Goal: Complete application form: Complete application form

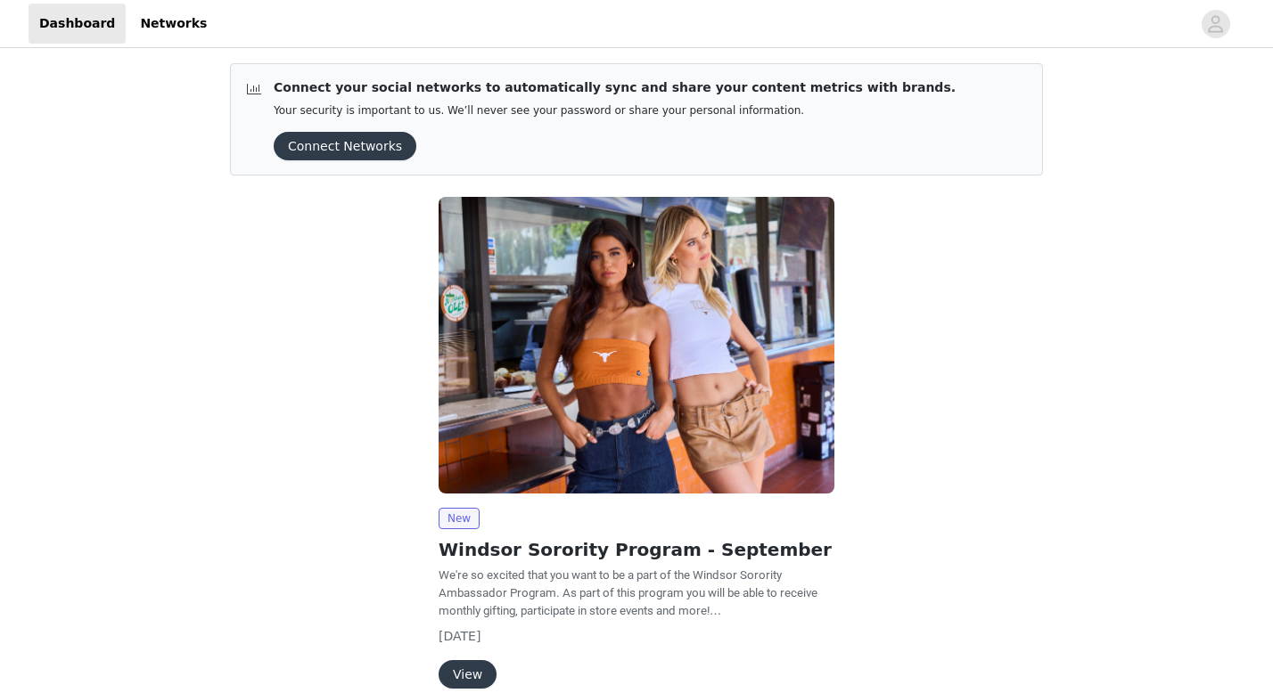
scroll to position [88, 0]
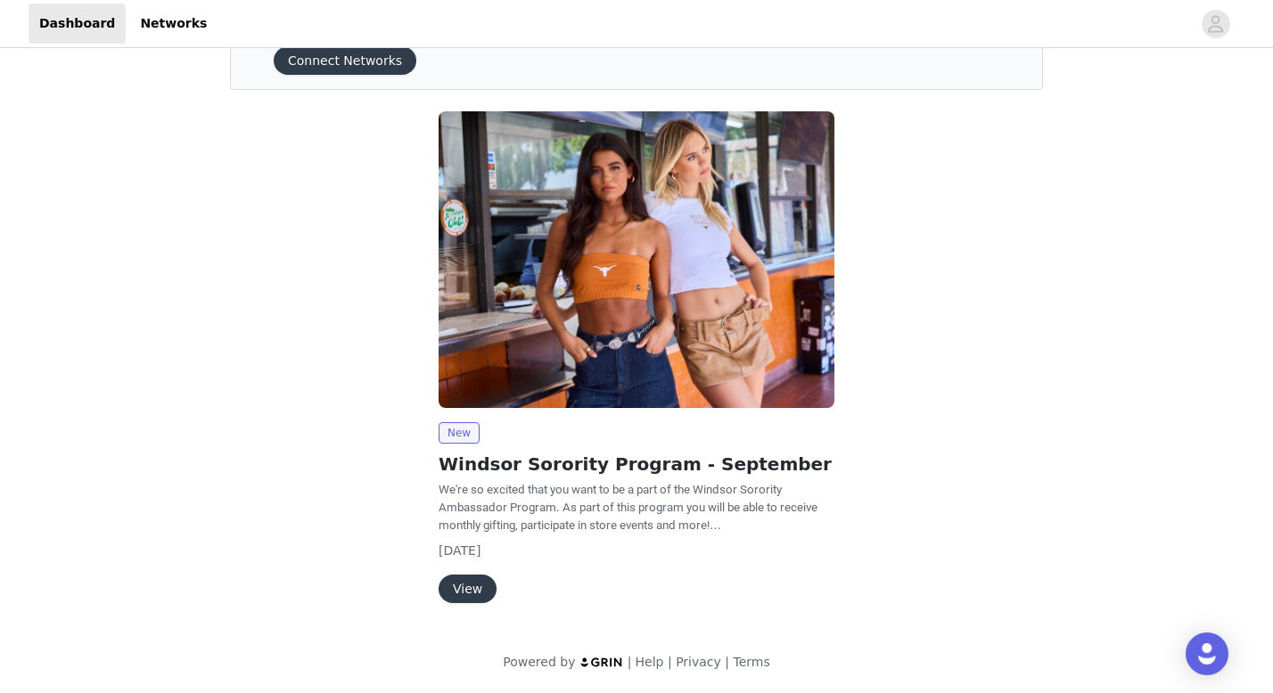
click at [527, 499] on p "We're so excited that you want to be a part of the Windsor Sorority Ambassador …" at bounding box center [637, 507] width 396 height 53
click at [463, 590] on button "View" at bounding box center [468, 589] width 58 height 29
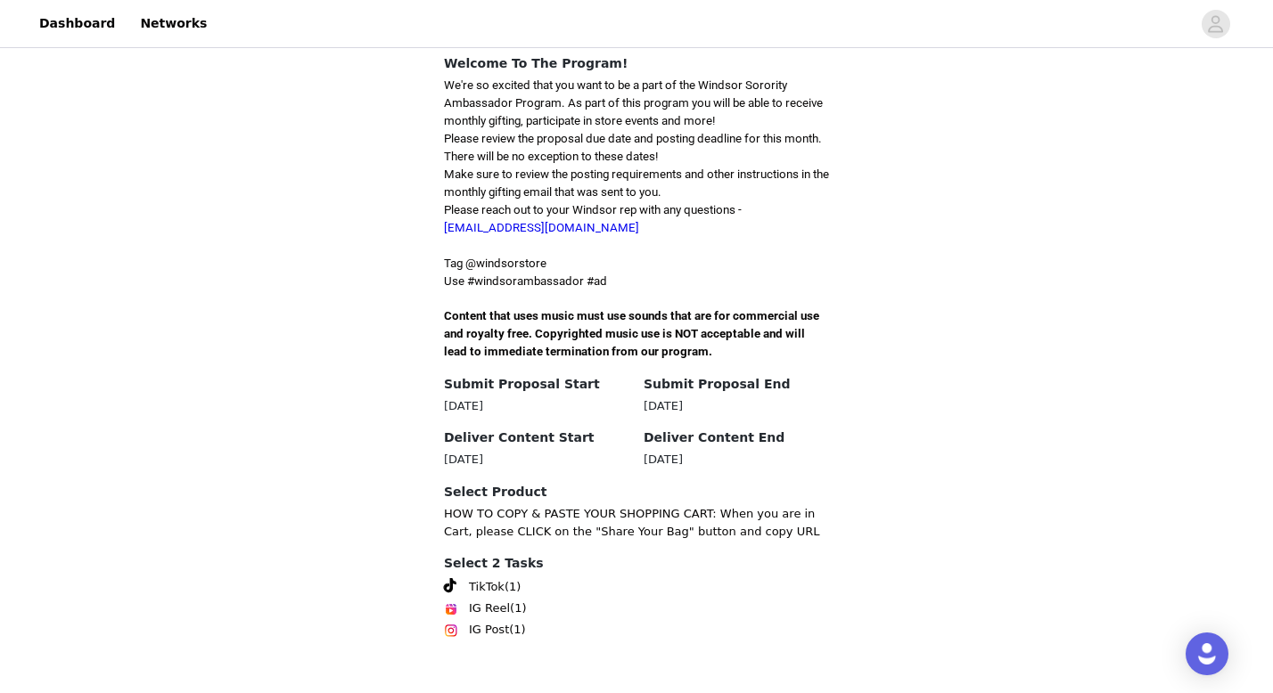
scroll to position [484, 0]
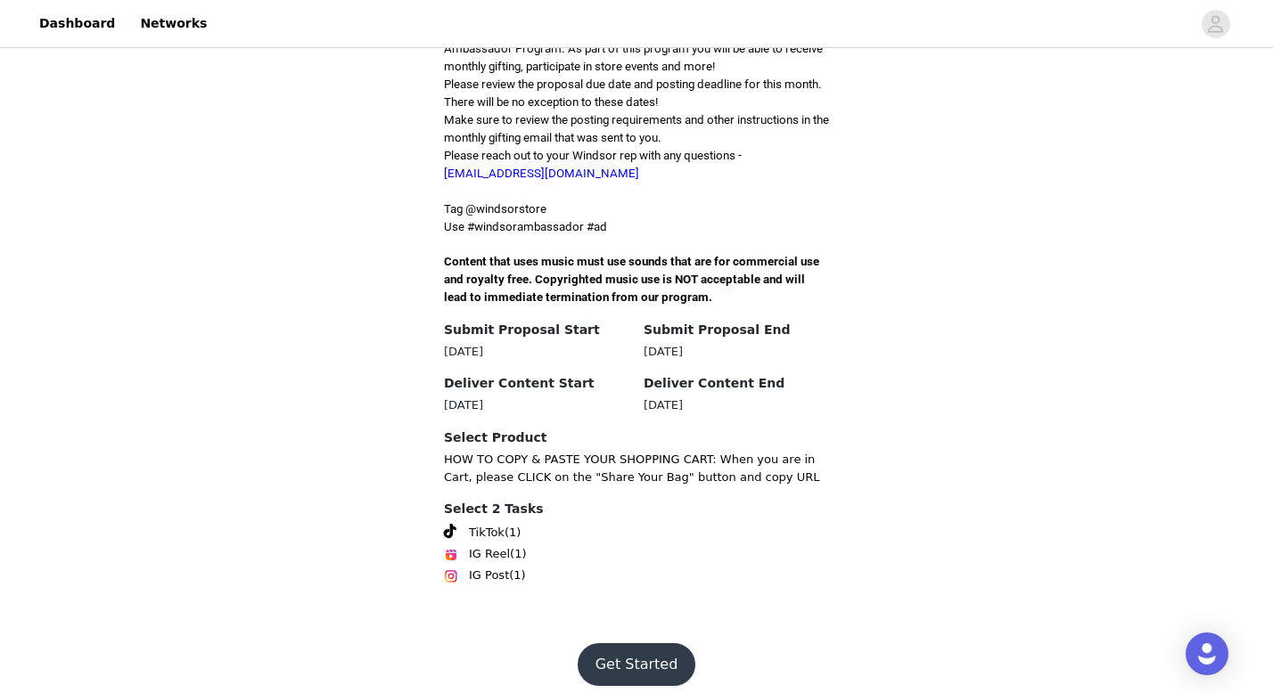
click at [601, 653] on button "Get Started" at bounding box center [637, 665] width 119 height 43
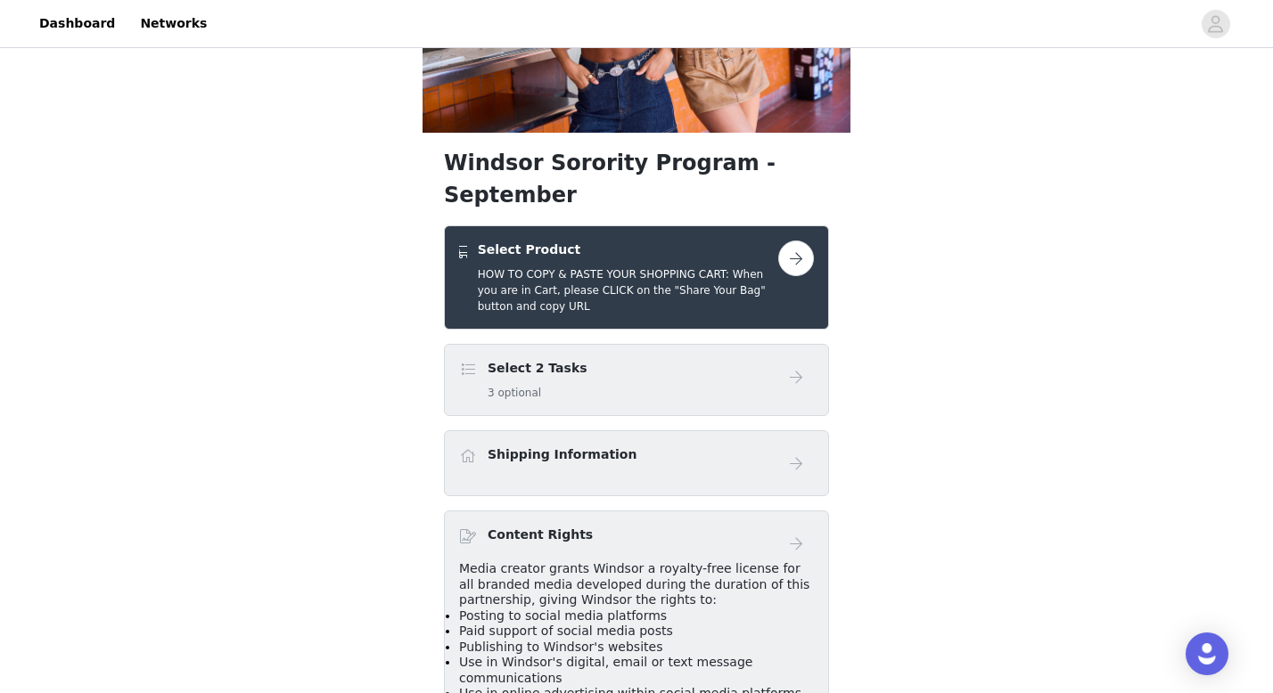
scroll to position [267, 0]
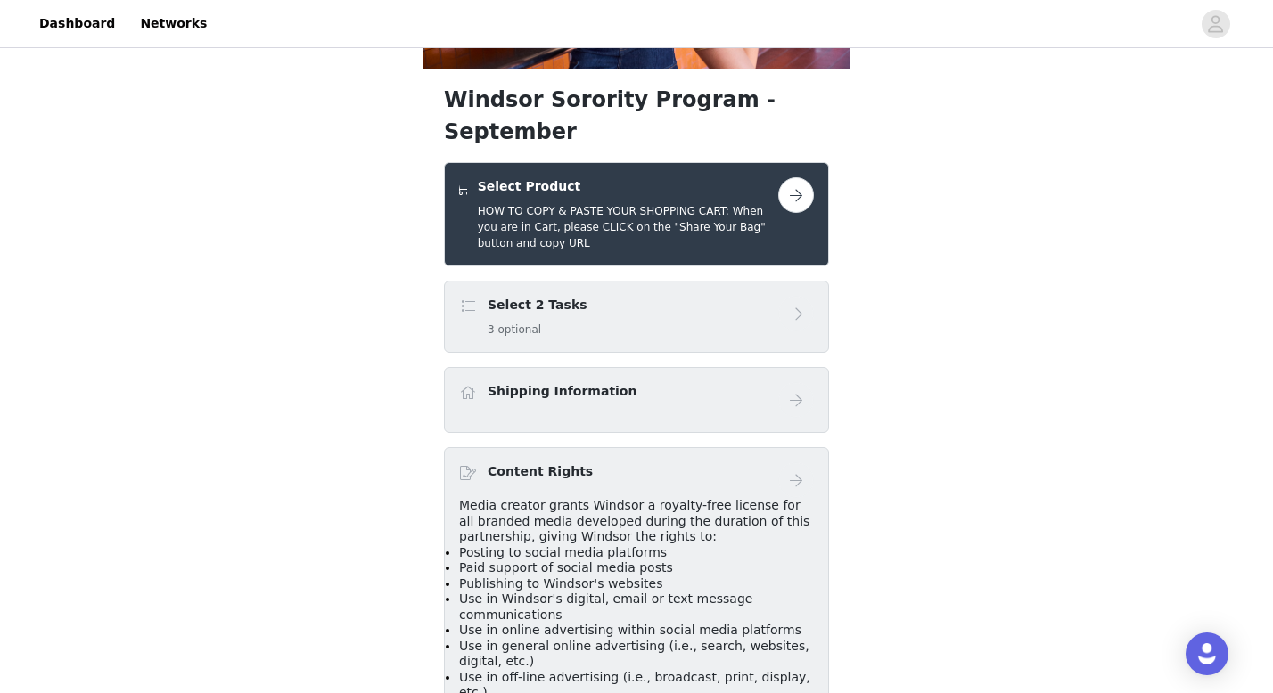
click at [793, 177] on button "button" at bounding box center [796, 195] width 36 height 36
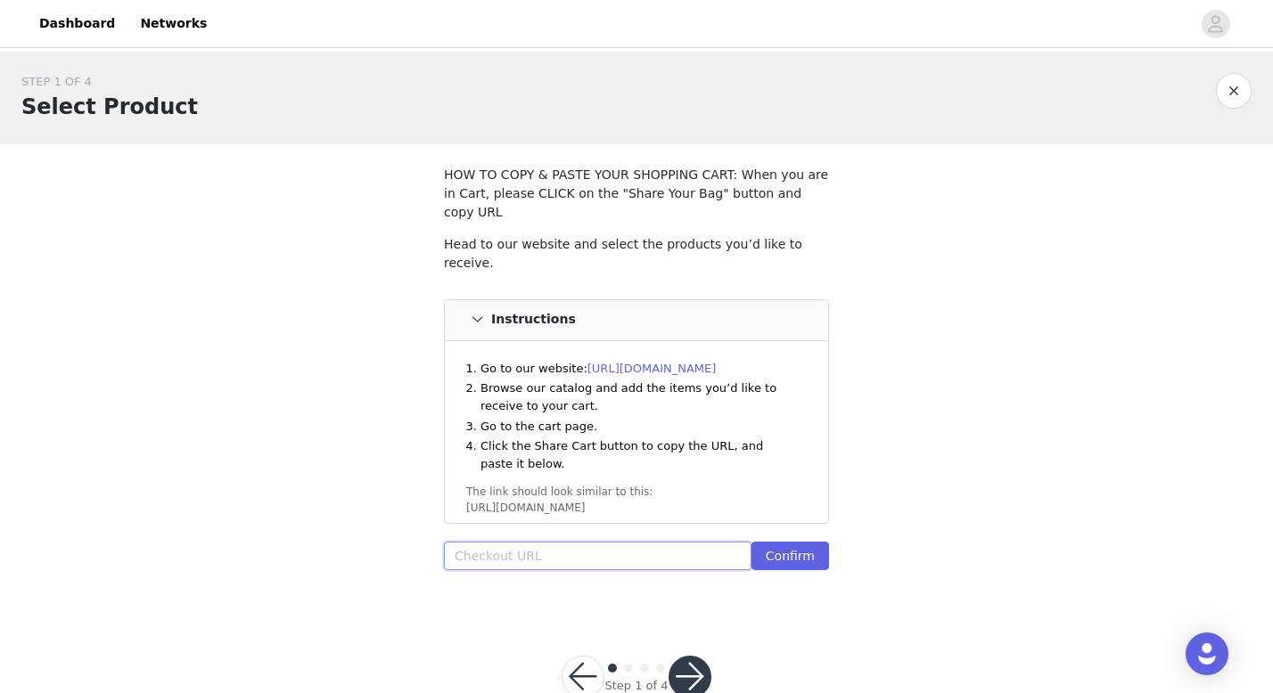
click at [551, 542] on input "text" at bounding box center [598, 556] width 308 height 29
paste input "[URL][DOMAIN_NAME]"
type input "[URL][DOMAIN_NAME]"
click at [775, 542] on button "Confirm" at bounding box center [790, 556] width 78 height 29
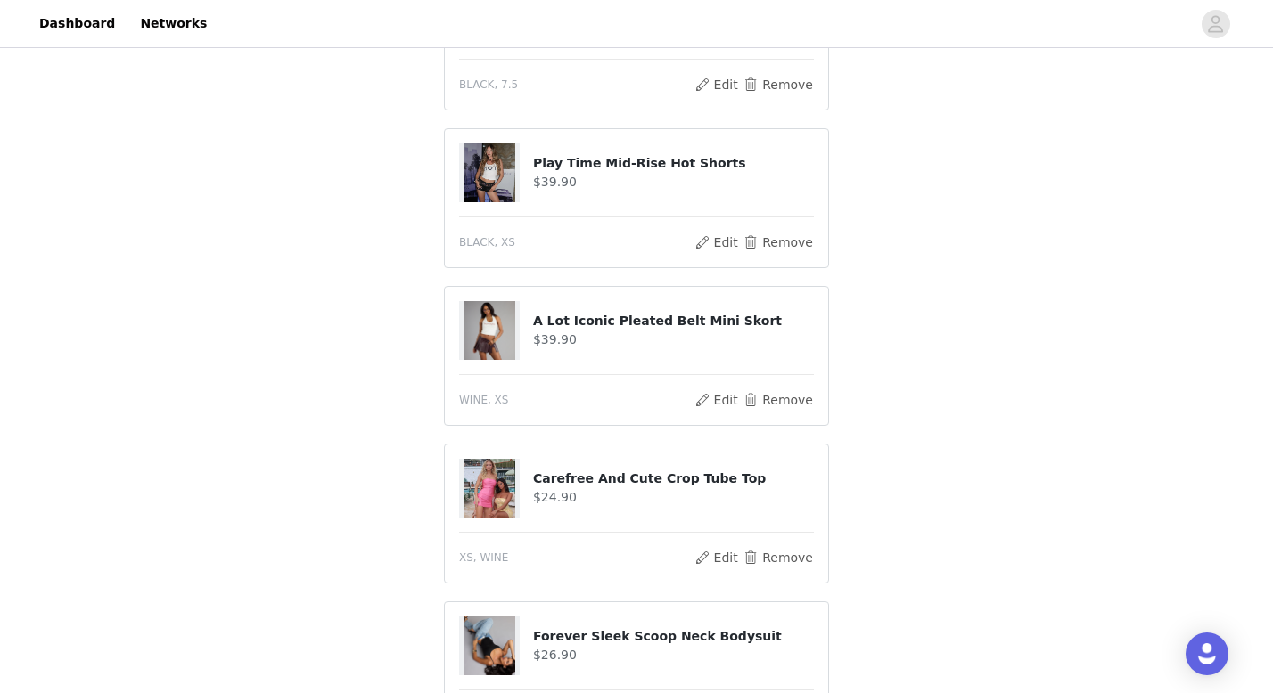
scroll to position [1117, 0]
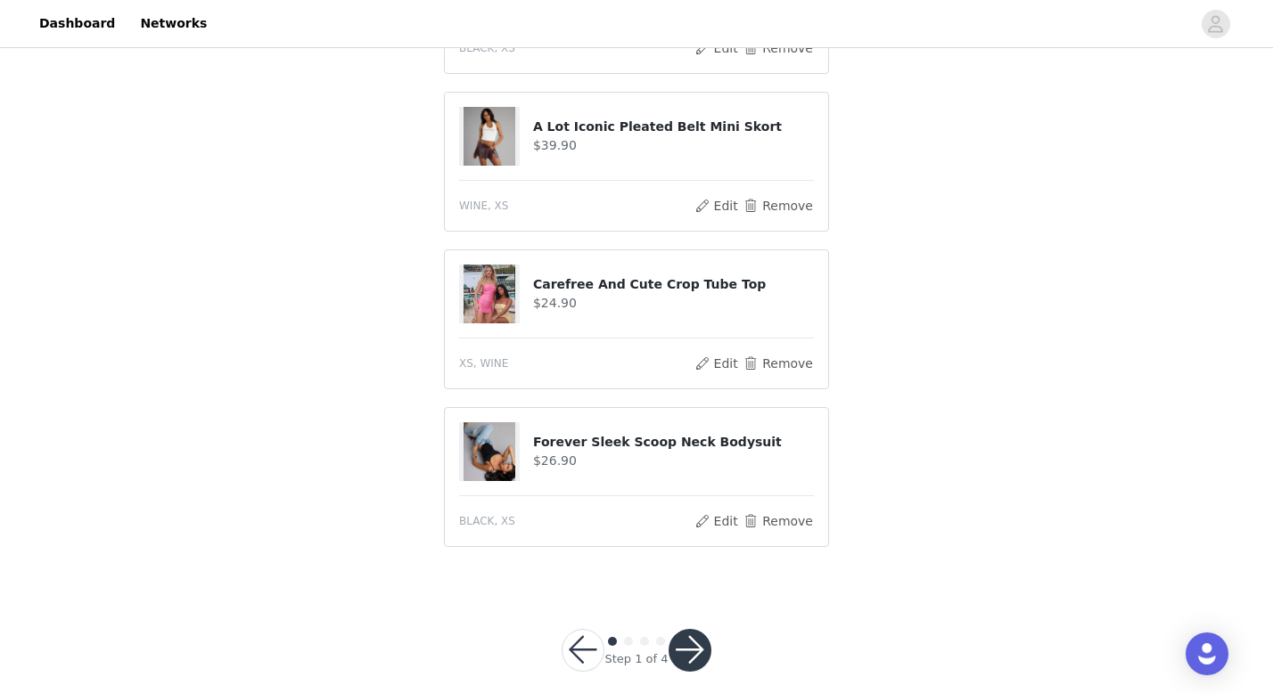
click at [700, 629] on button "button" at bounding box center [689, 650] width 43 height 43
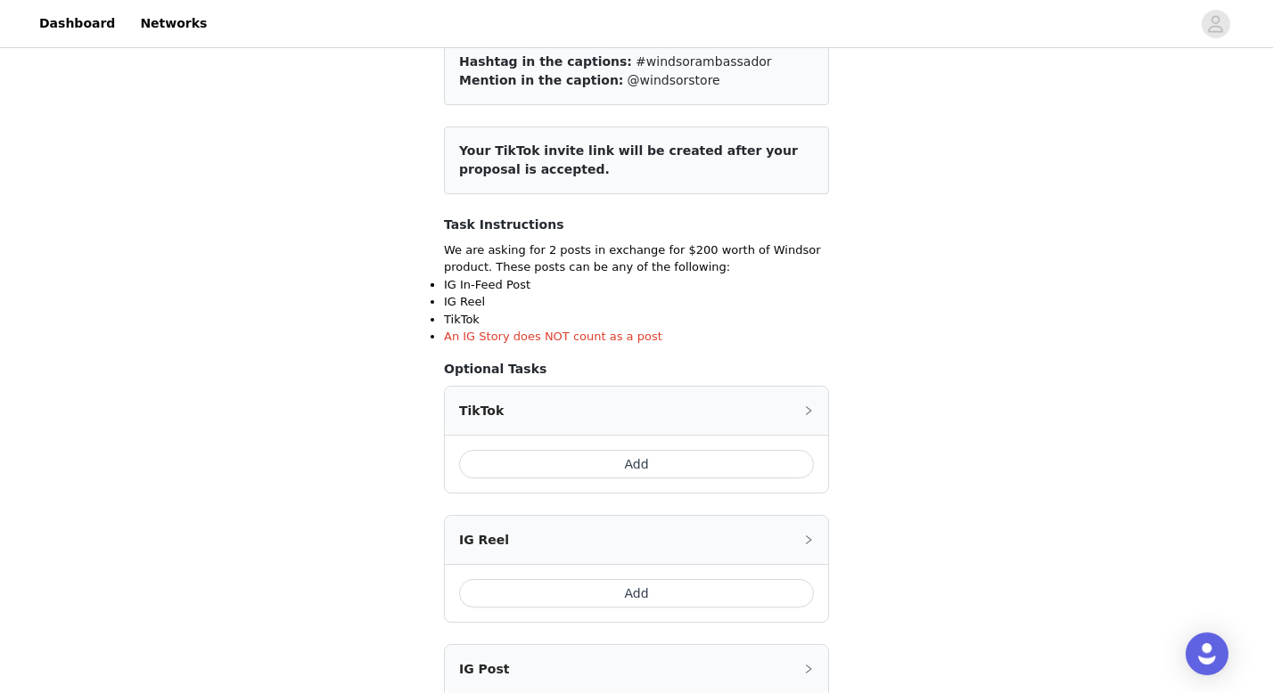
scroll to position [179, 0]
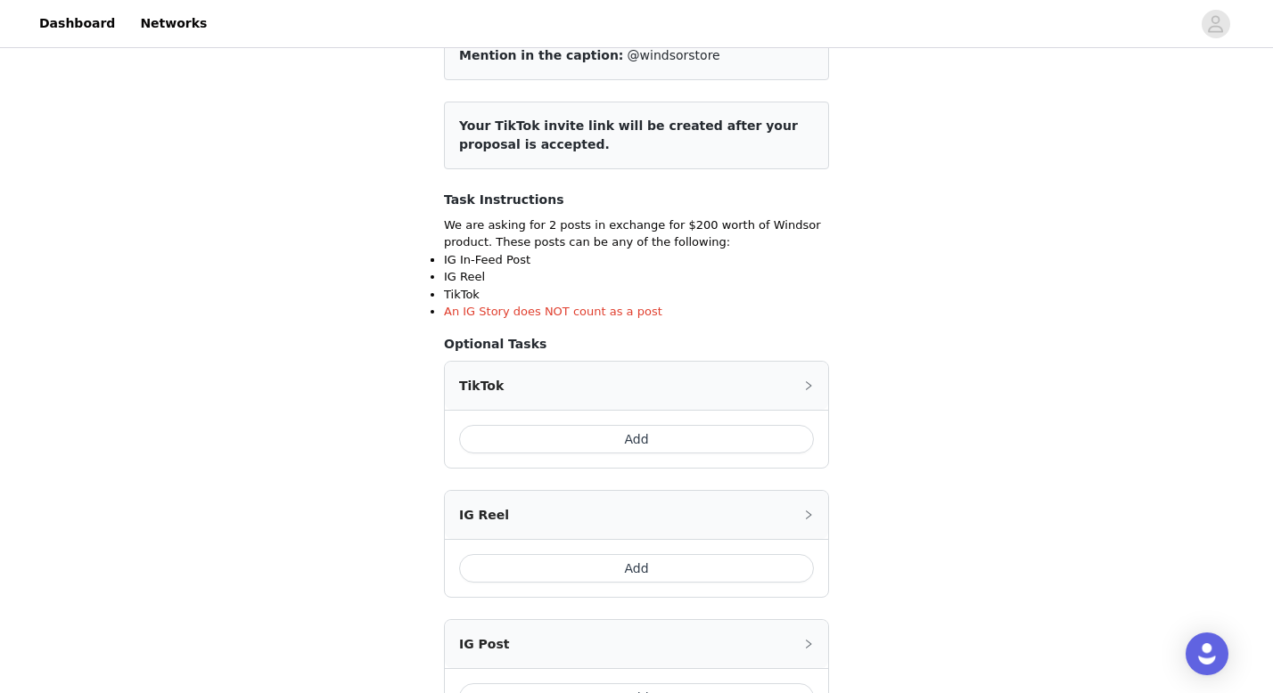
click at [677, 431] on button "Add" at bounding box center [636, 439] width 355 height 29
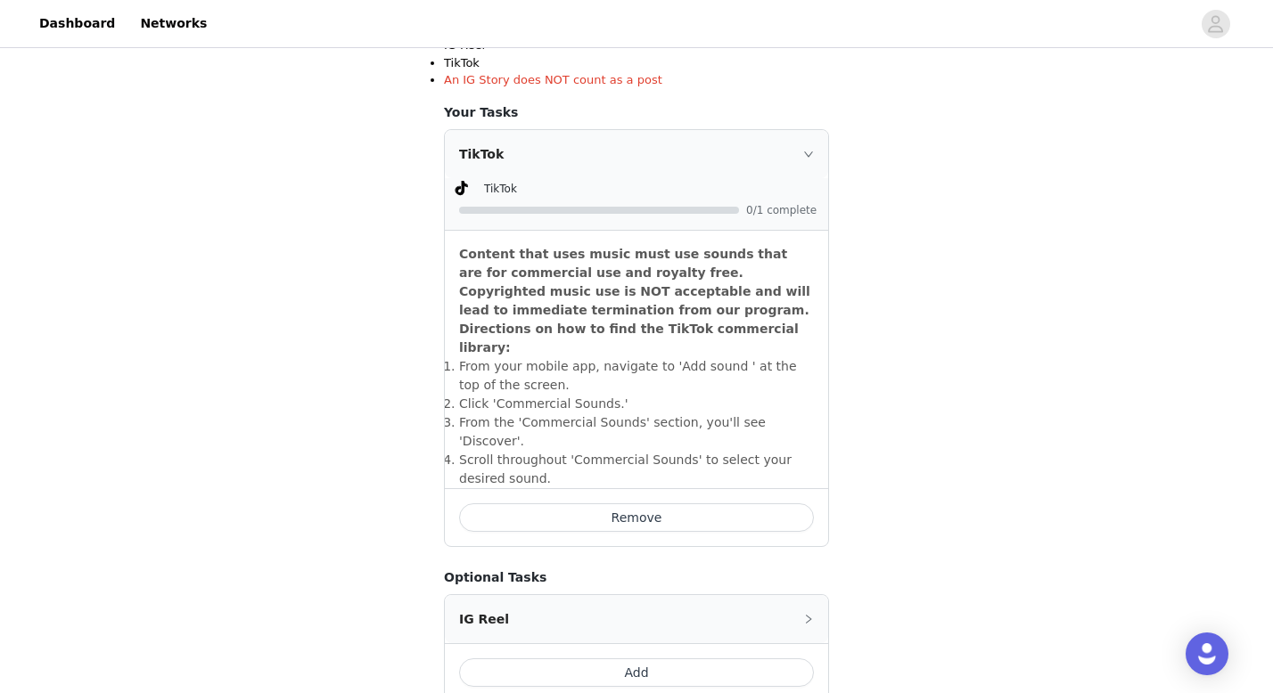
scroll to position [682, 0]
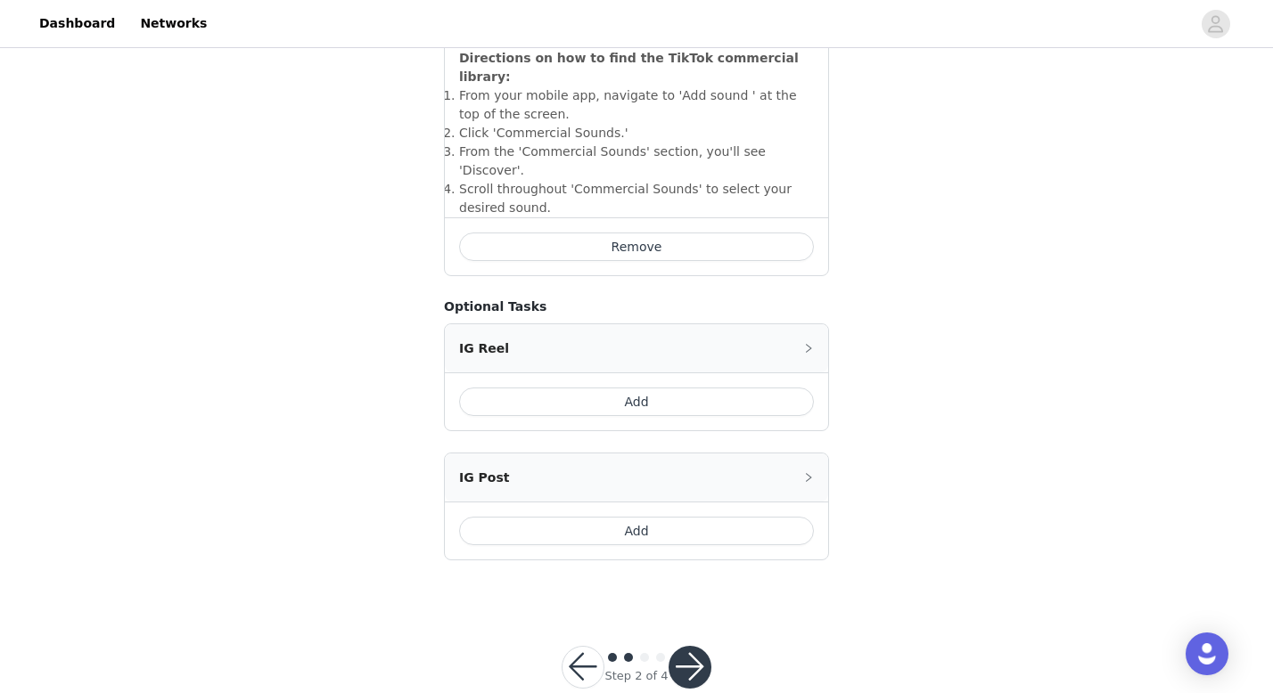
click at [576, 646] on button "button" at bounding box center [583, 667] width 43 height 43
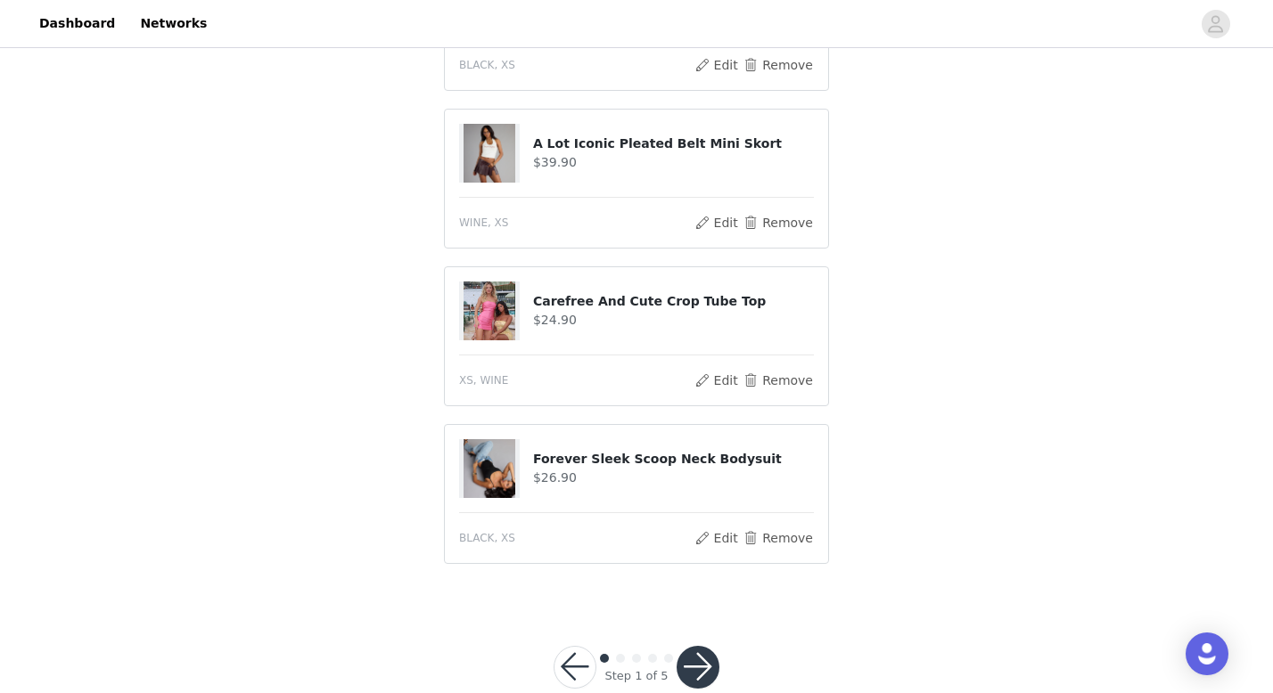
scroll to position [1136, 0]
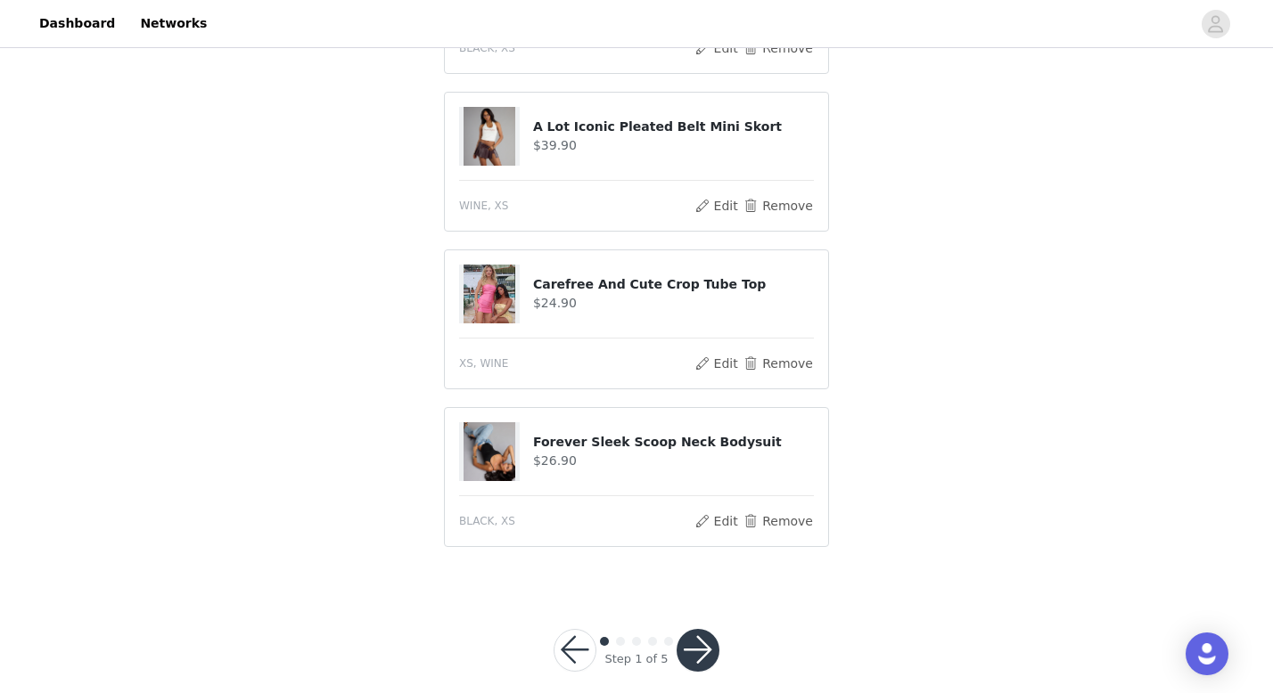
click at [705, 629] on button "button" at bounding box center [698, 650] width 43 height 43
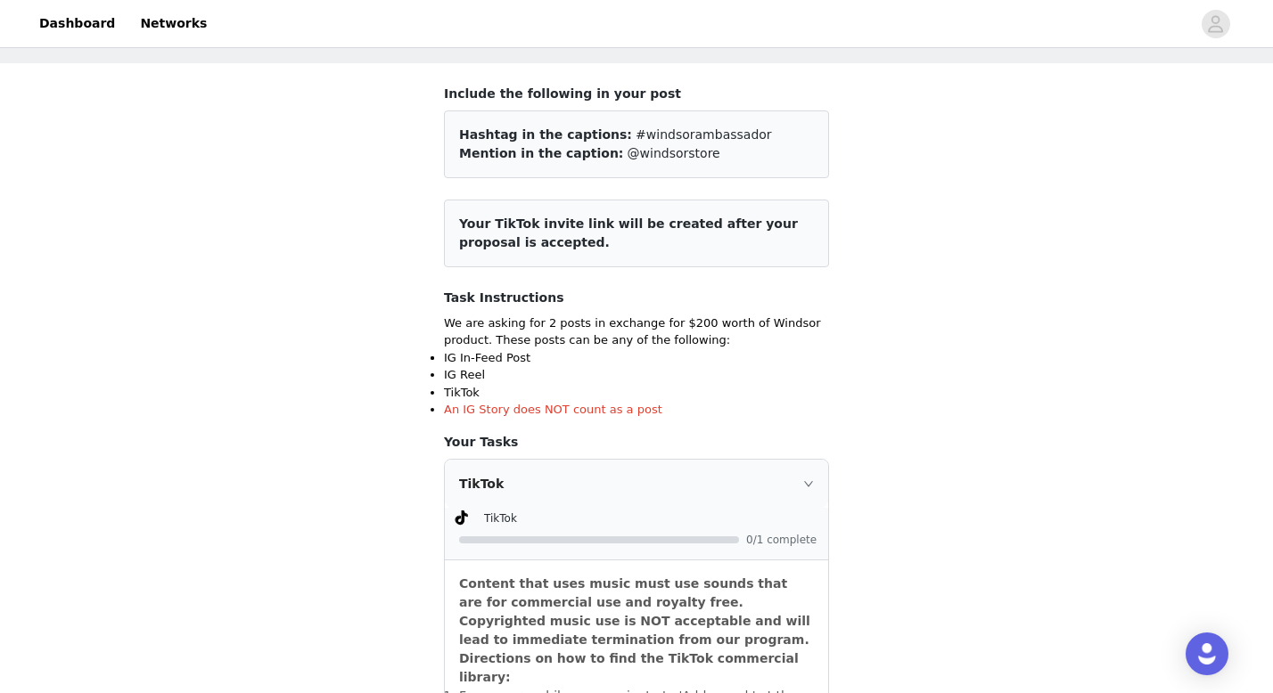
scroll to position [103, 0]
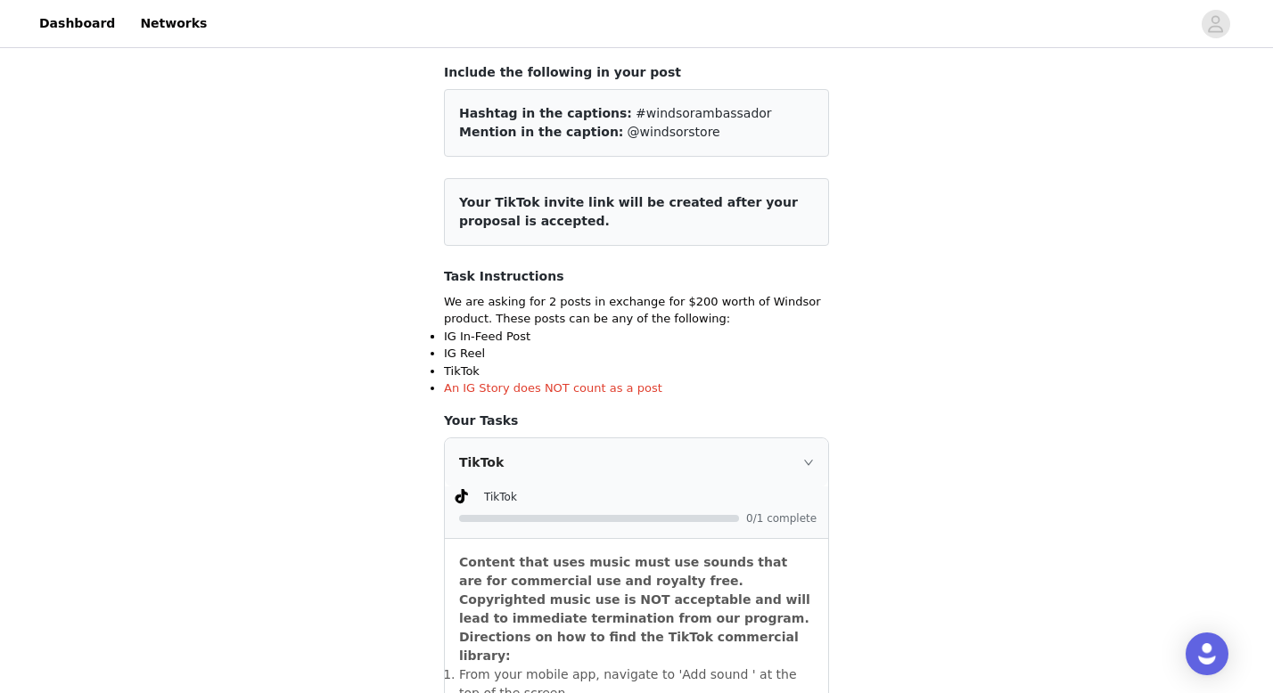
click at [801, 458] on div "TikTok" at bounding box center [636, 463] width 383 height 48
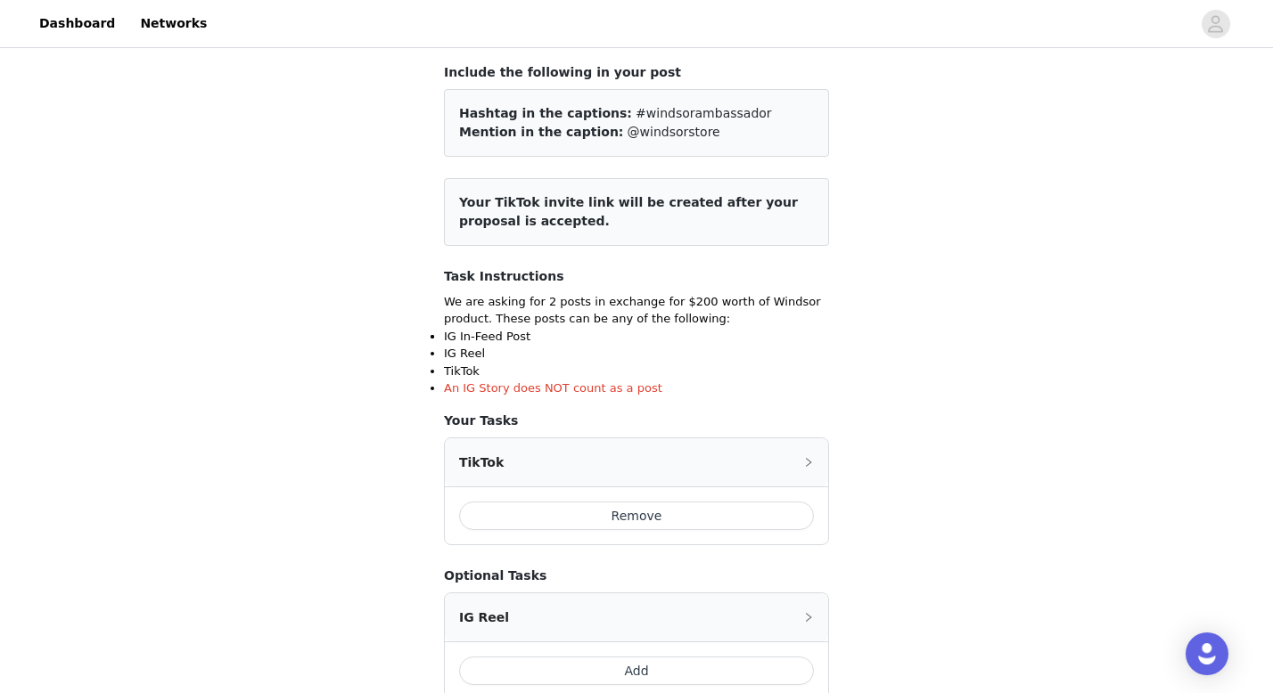
click at [801, 458] on div "TikTok" at bounding box center [636, 463] width 383 height 48
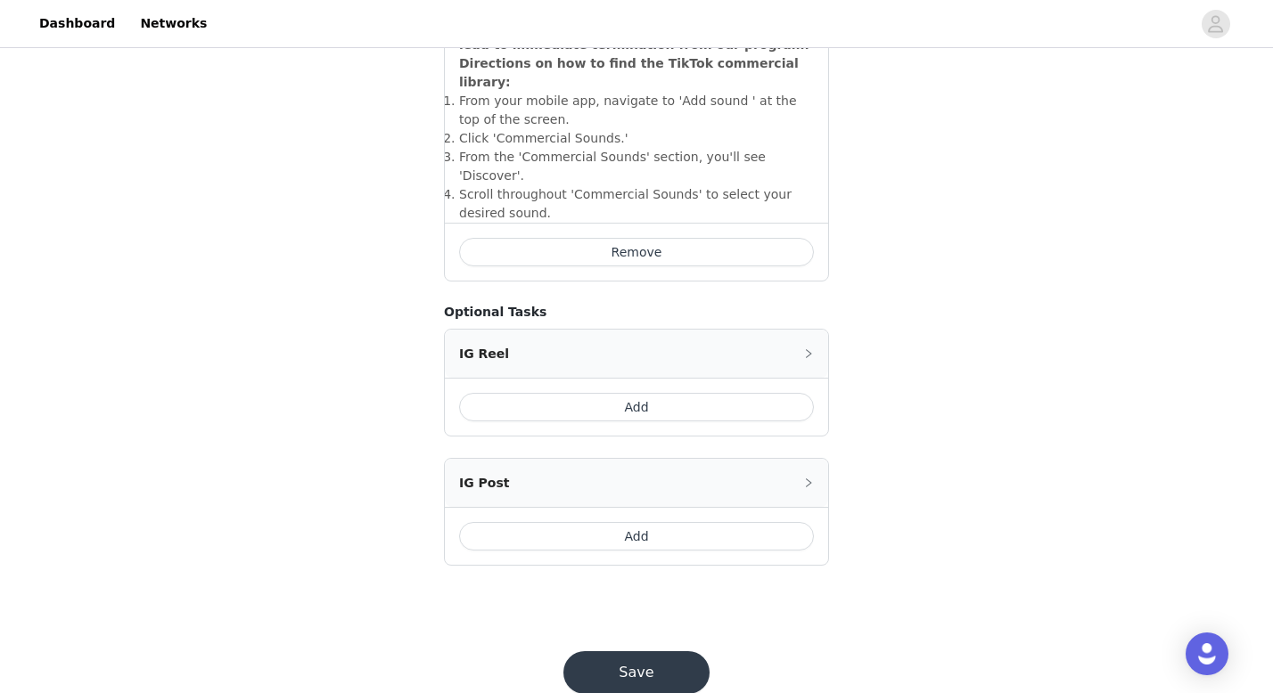
scroll to position [682, 0]
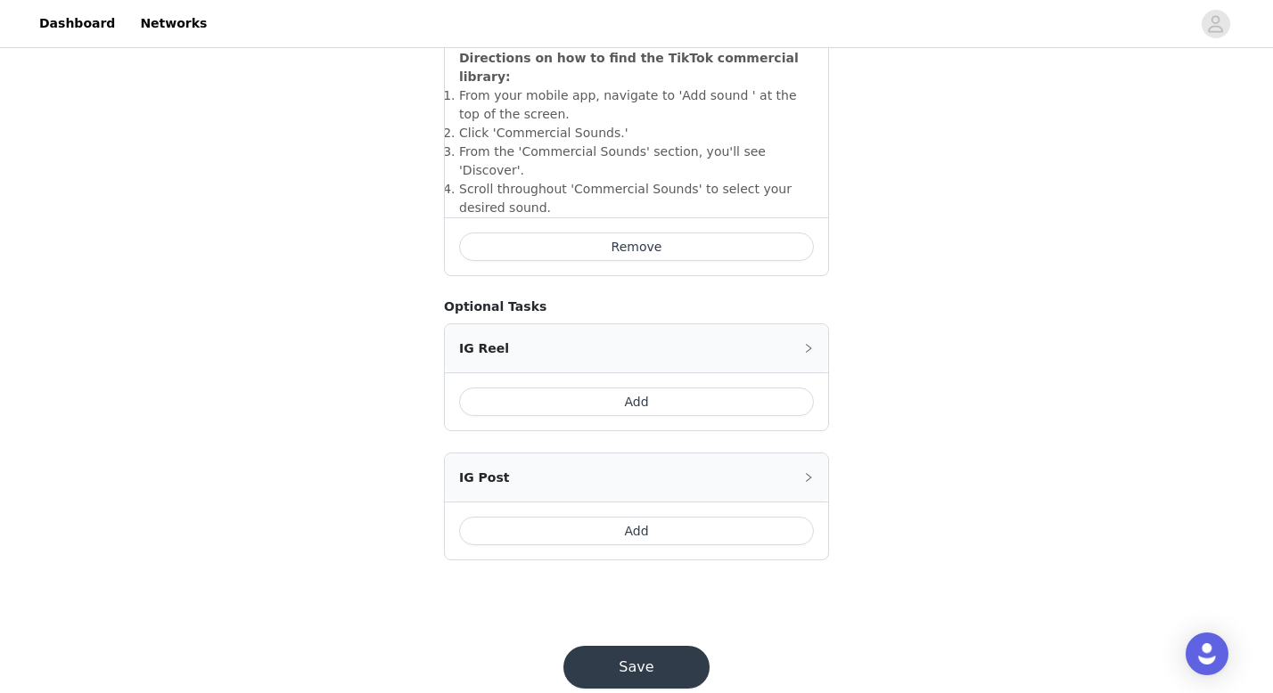
click at [744, 517] on button "Add" at bounding box center [636, 531] width 355 height 29
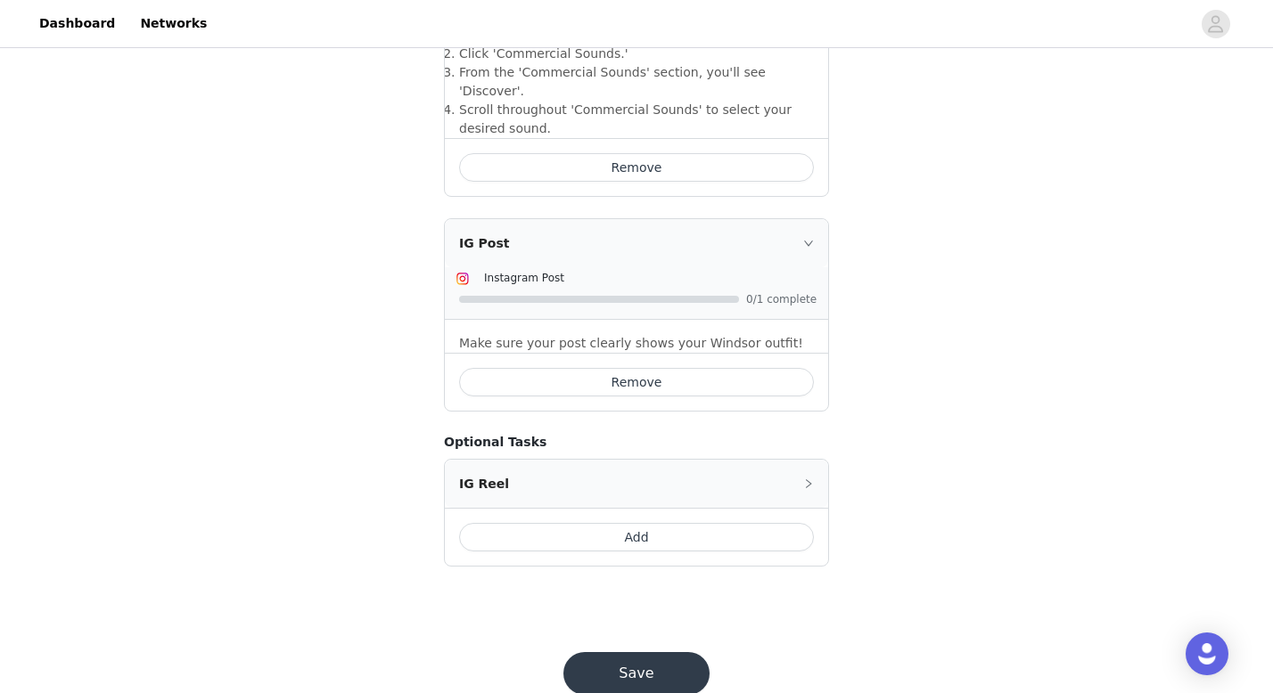
scroll to position [767, 0]
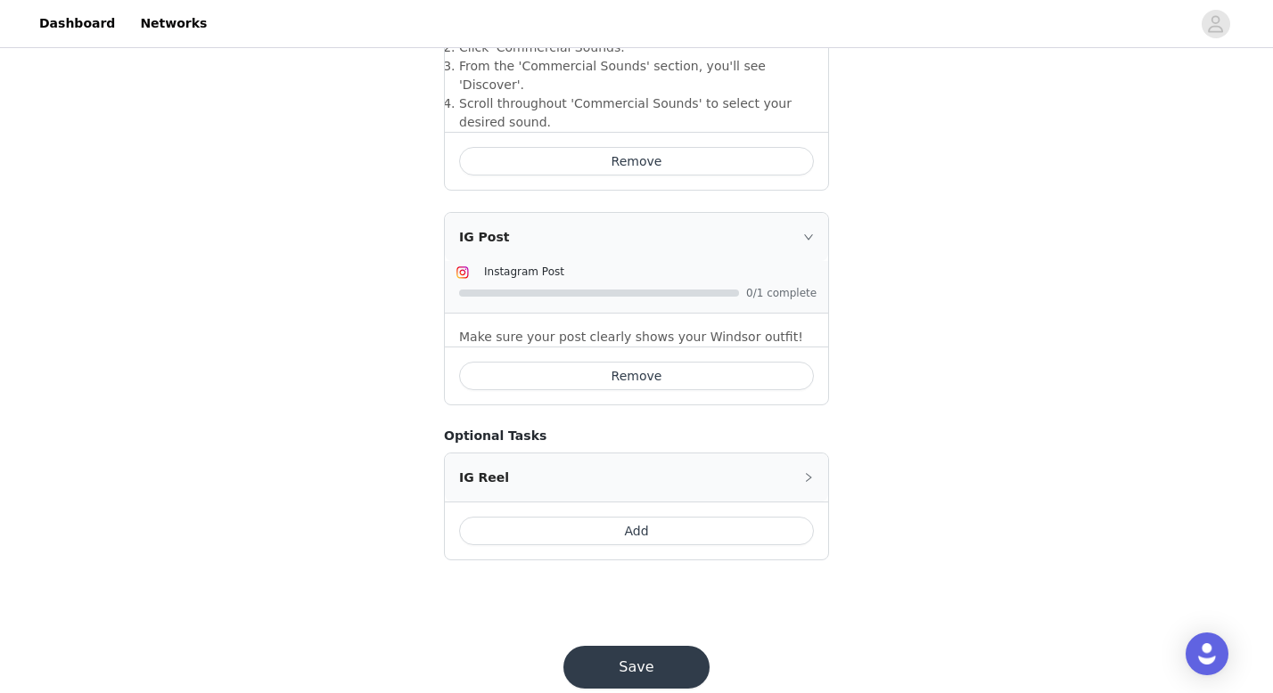
click at [646, 646] on button "Save" at bounding box center [636, 667] width 146 height 43
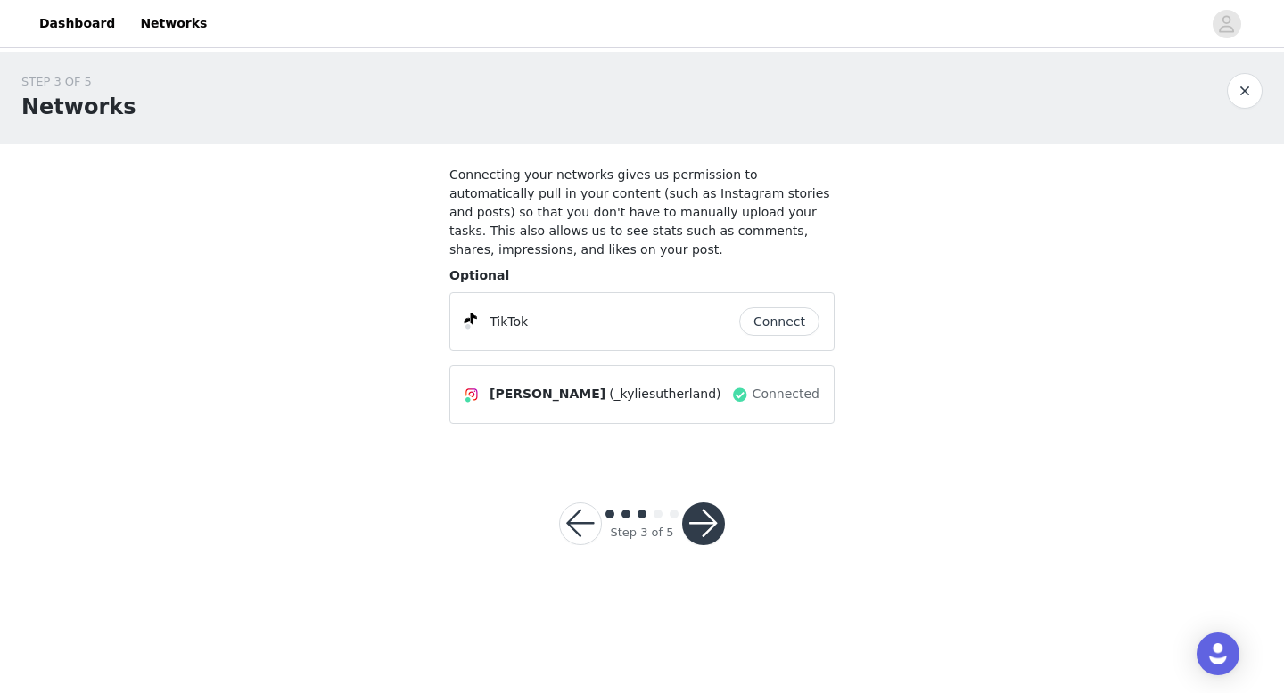
click at [798, 321] on button "Connect" at bounding box center [779, 322] width 80 height 29
click at [698, 526] on button "button" at bounding box center [703, 524] width 43 height 43
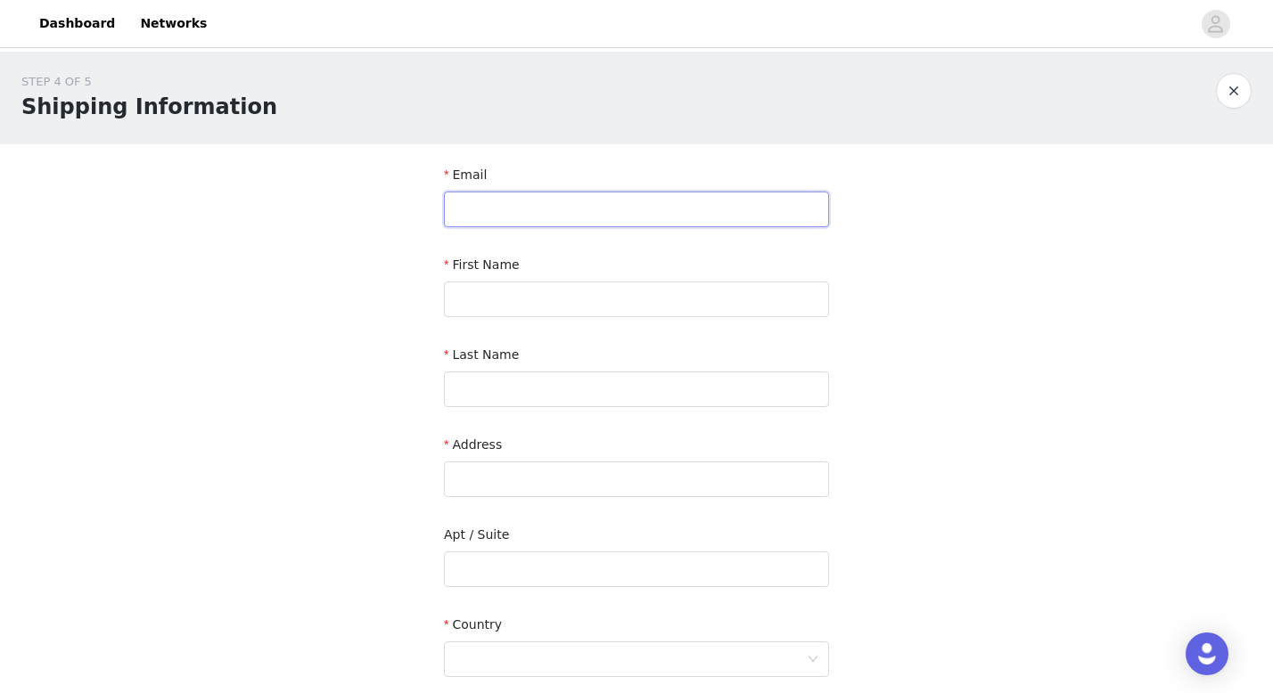
click at [653, 207] on input "text" at bounding box center [636, 210] width 385 height 36
type input "[EMAIL_ADDRESS][DOMAIN_NAME]"
click at [570, 316] on input "text" at bounding box center [636, 300] width 385 height 36
type input "[PERSON_NAME]"
click at [472, 389] on input "text" at bounding box center [636, 390] width 385 height 36
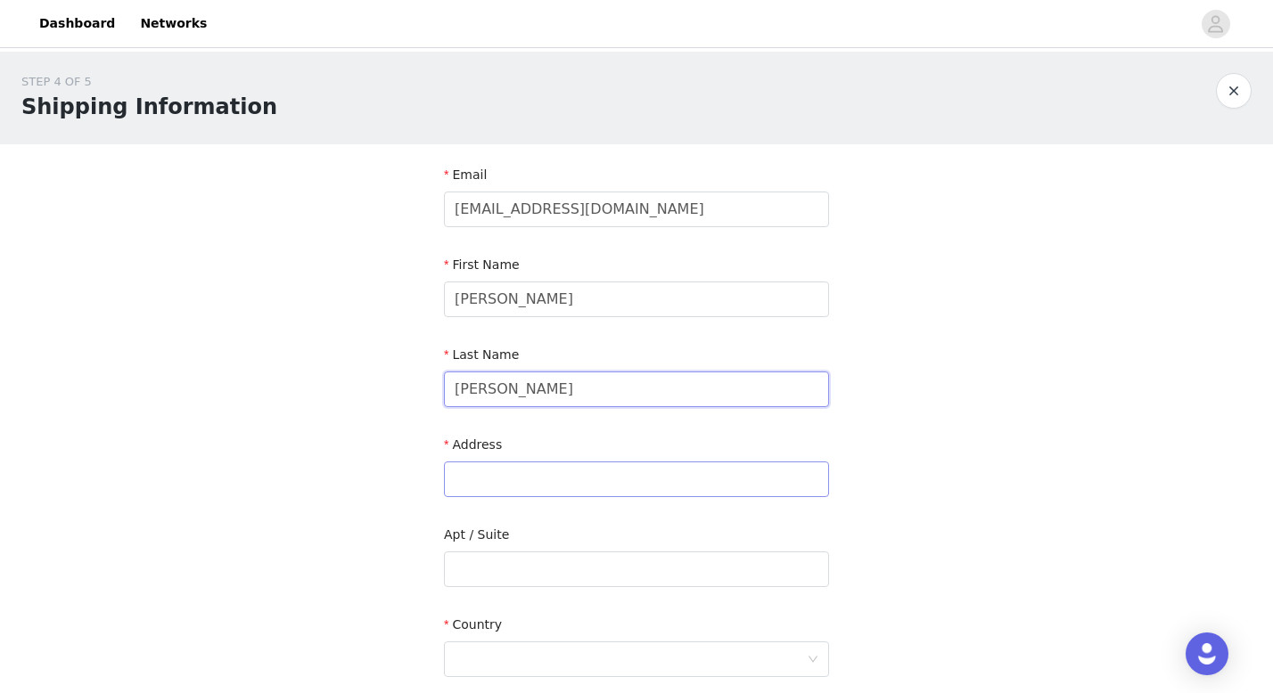
type input "[PERSON_NAME]"
click at [472, 482] on input "text" at bounding box center [636, 480] width 385 height 36
type input "1"
paste input "[URL][DOMAIN_NAME]"
type input "[URL][DOMAIN_NAME]"
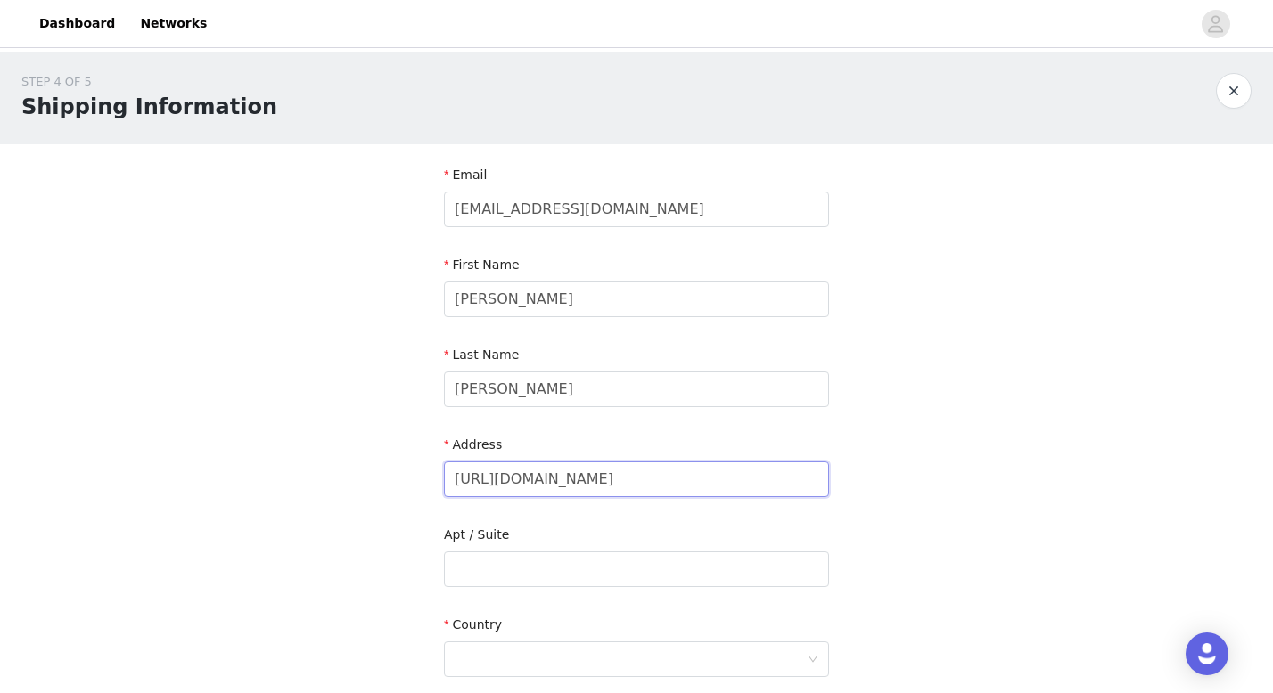
scroll to position [0, 830]
click at [553, 462] on input "[URL][DOMAIN_NAME]" at bounding box center [636, 480] width 385 height 36
click at [553, 472] on input "[URL][DOMAIN_NAME]" at bounding box center [636, 480] width 385 height 36
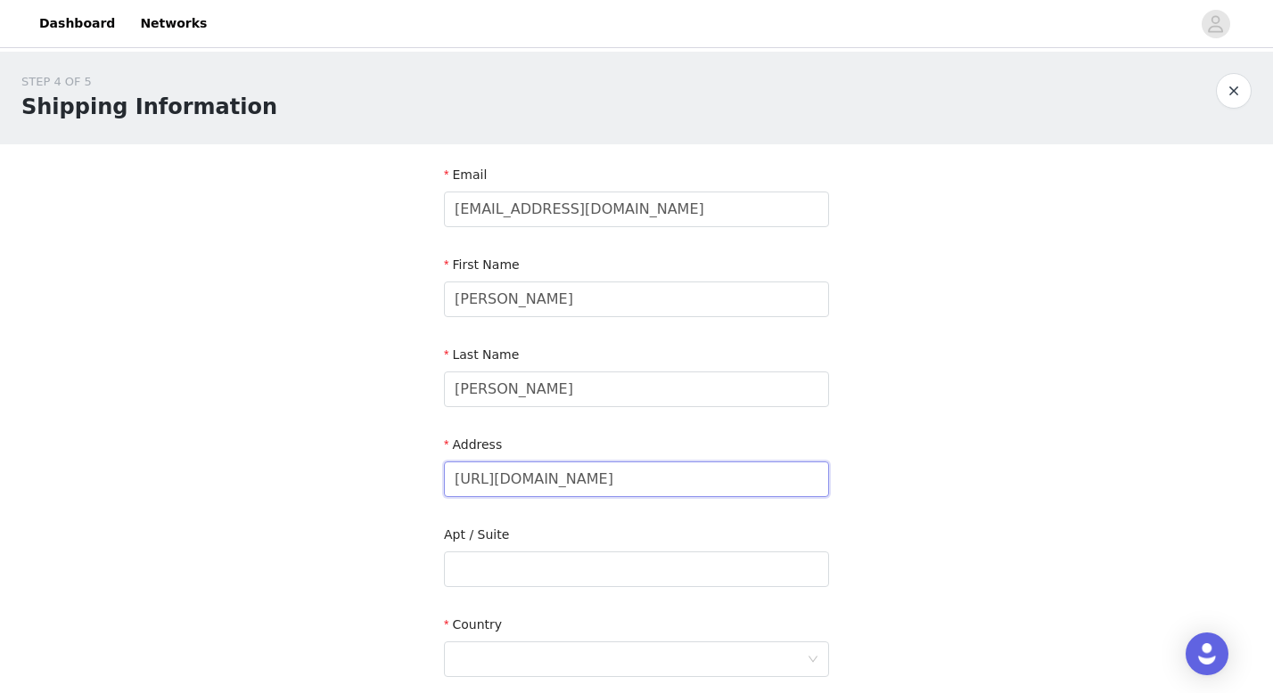
click at [553, 472] on input "[URL][DOMAIN_NAME]" at bounding box center [636, 480] width 385 height 36
paste input "Alpha Phi, [STREET_ADDRESS][PERSON_NAME]"
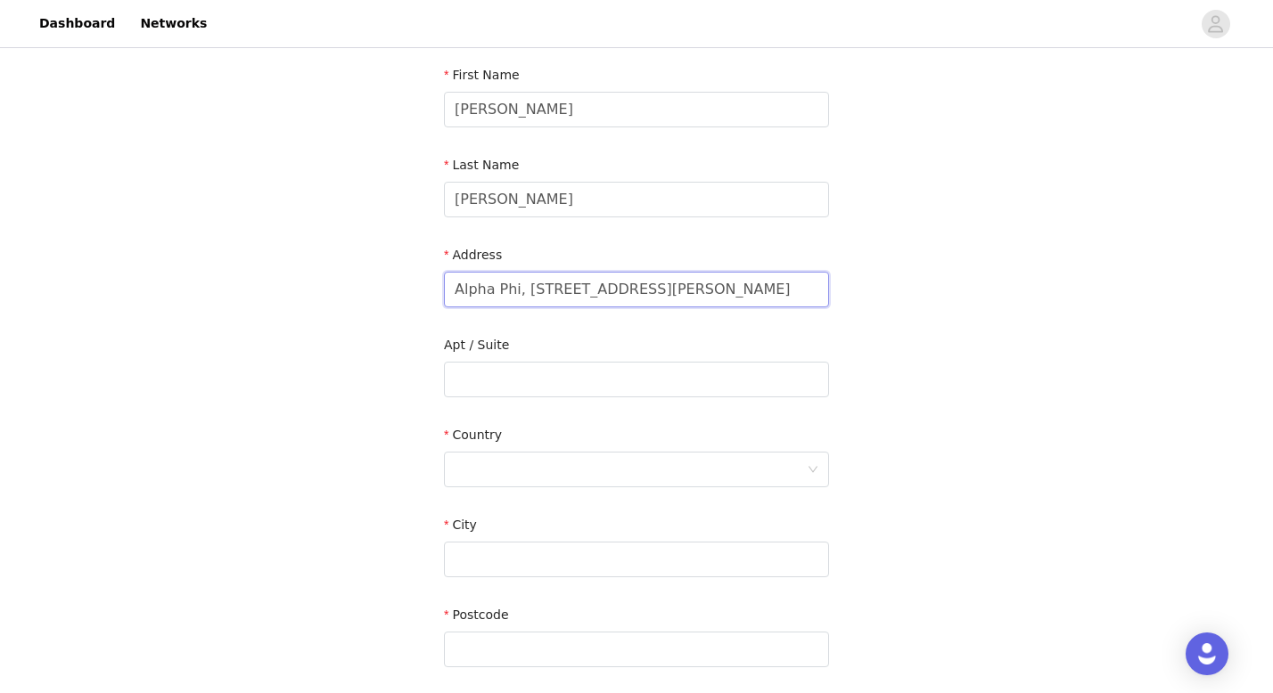
scroll to position [192, 0]
type input "Alpha Phi, [STREET_ADDRESS][PERSON_NAME]"
click at [531, 466] on div at bounding box center [631, 468] width 352 height 34
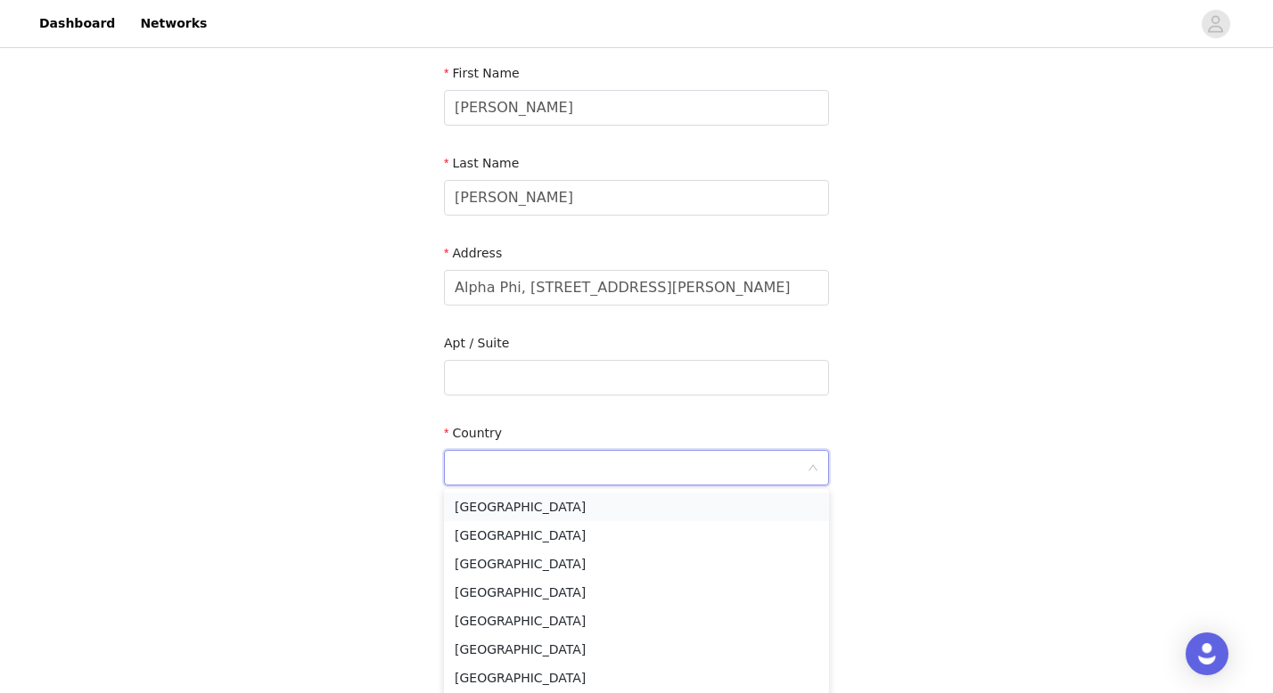
click at [552, 502] on li "[GEOGRAPHIC_DATA]" at bounding box center [636, 507] width 385 height 29
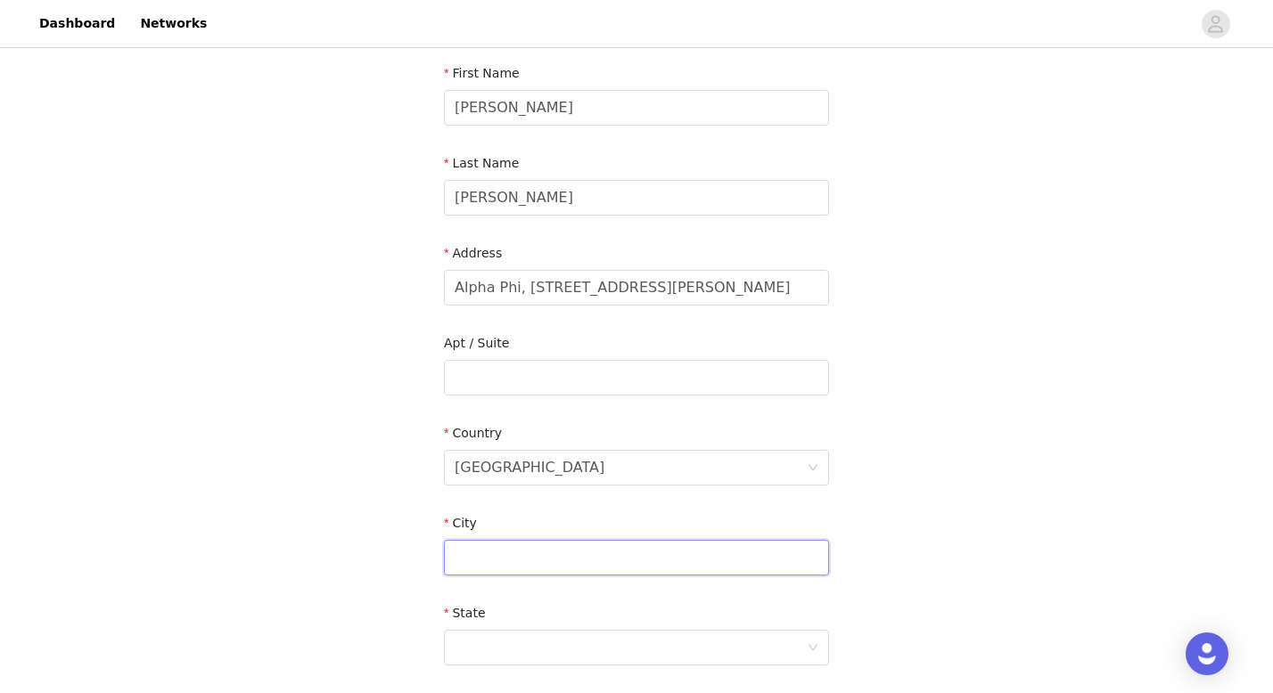
click at [504, 544] on input "text" at bounding box center [636, 558] width 385 height 36
type input "Tallahassee"
click at [488, 646] on div at bounding box center [631, 648] width 352 height 34
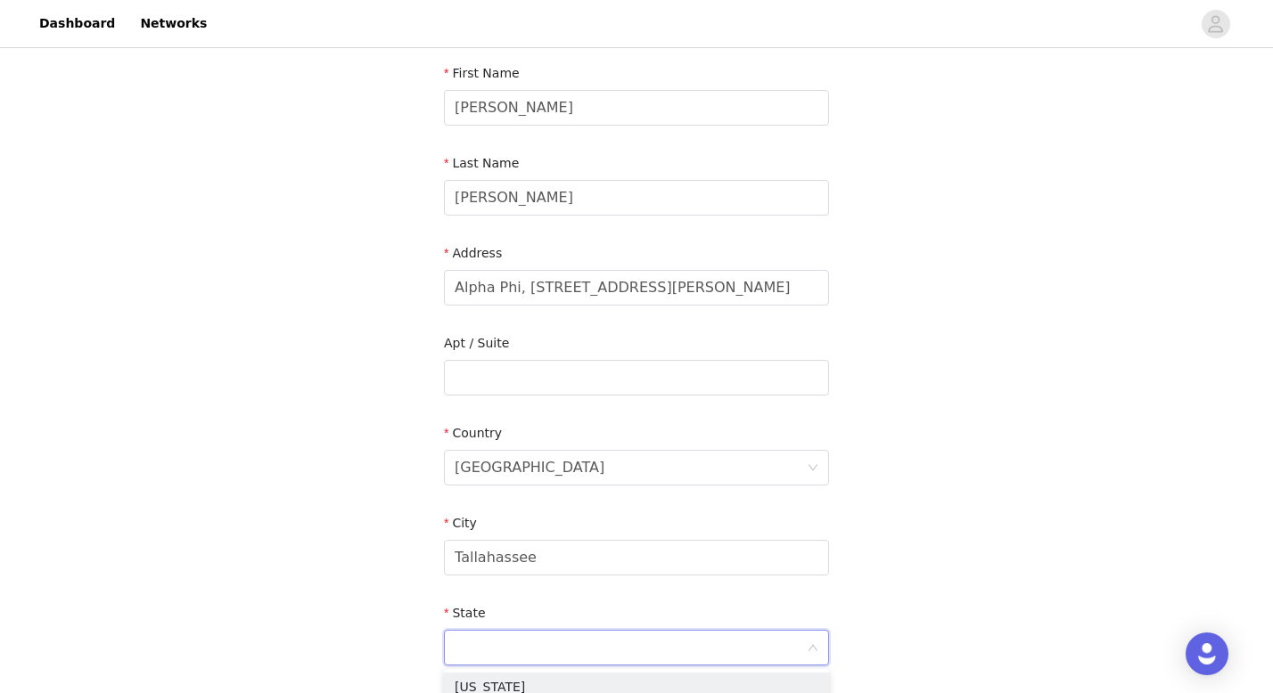
type input "f"
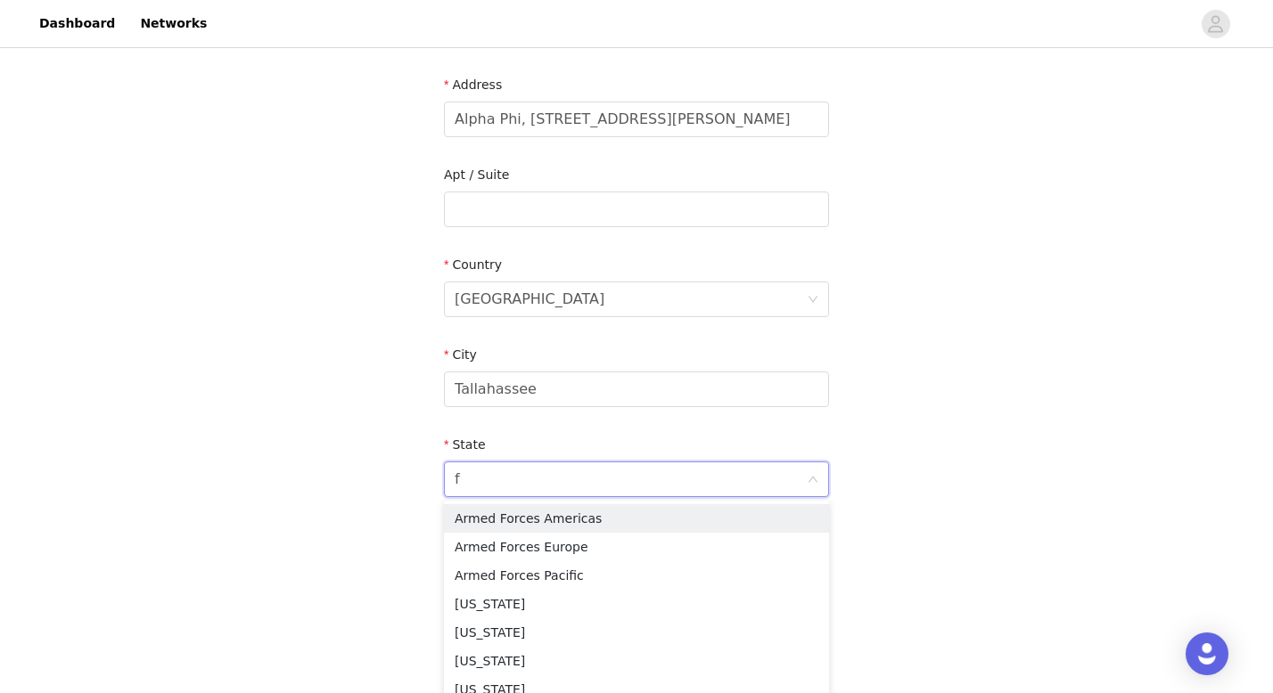
scroll to position [364, 0]
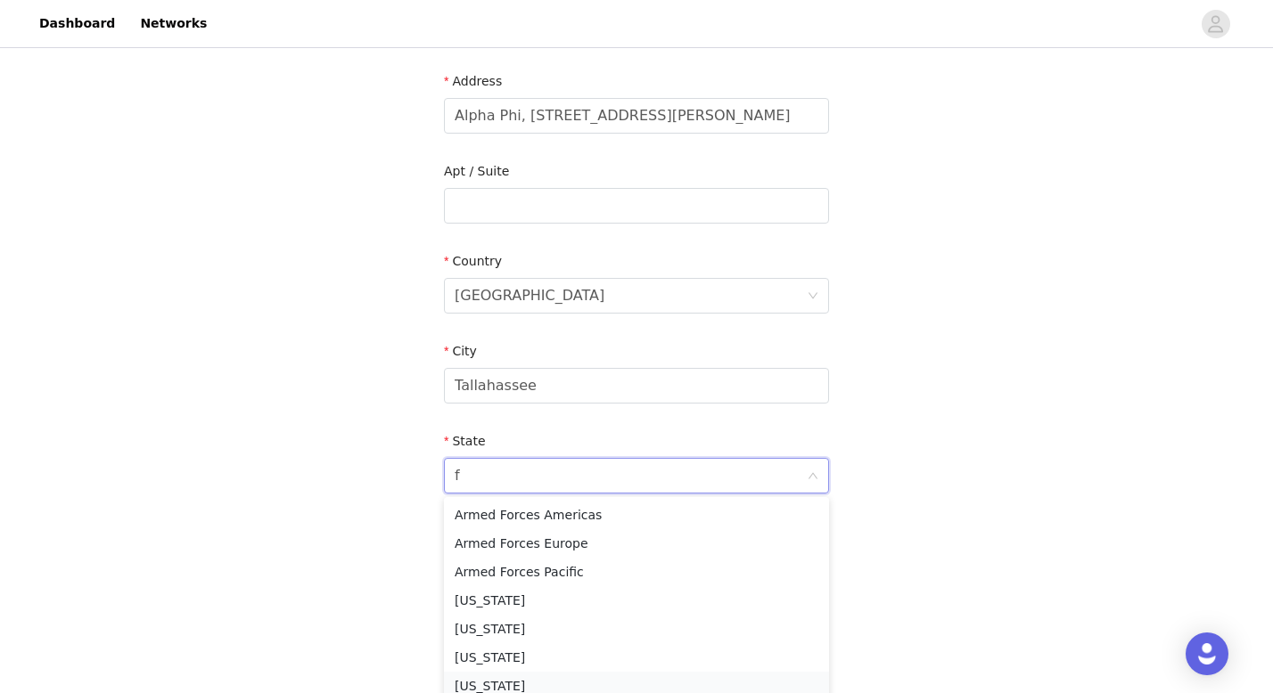
click at [488, 685] on li "[US_STATE]" at bounding box center [636, 686] width 385 height 29
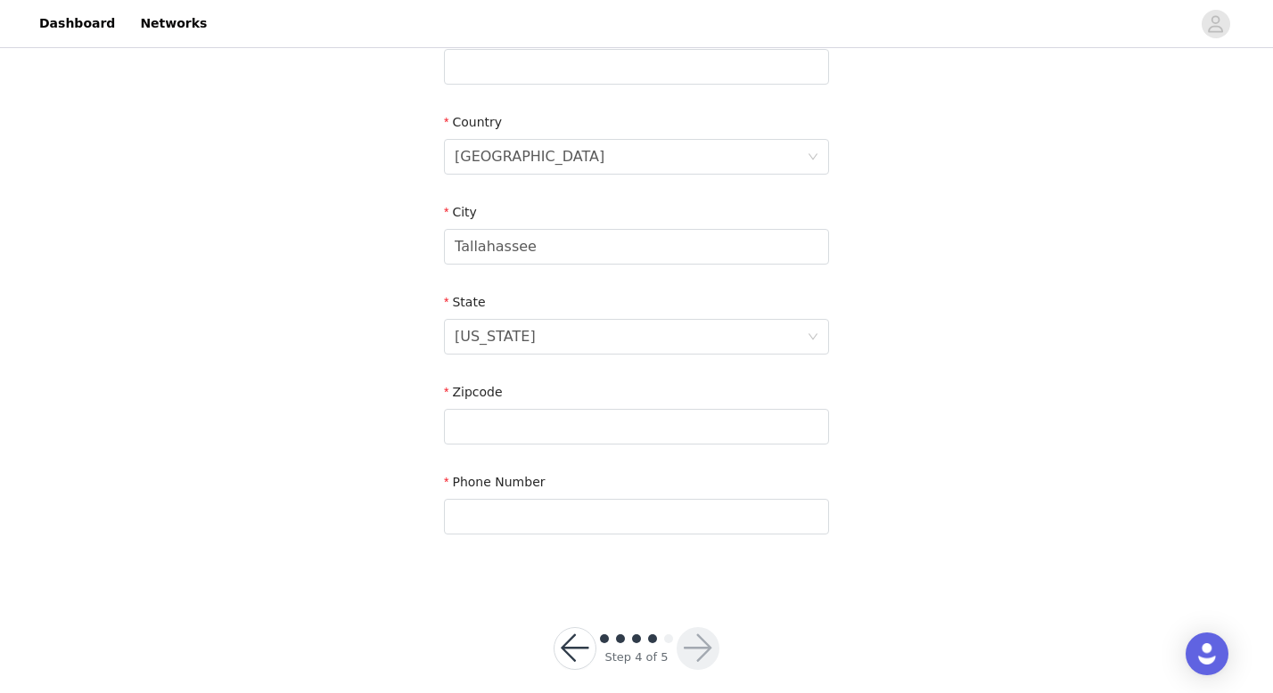
scroll to position [521, 0]
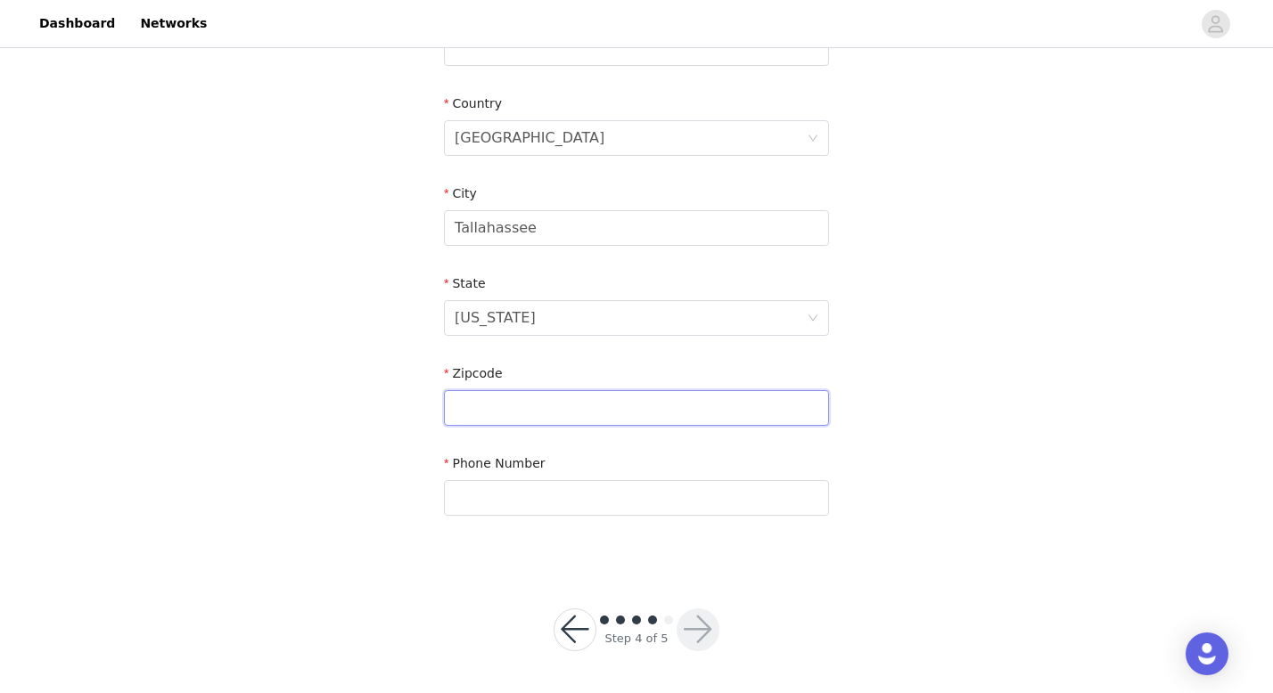
click at [499, 392] on input "text" at bounding box center [636, 408] width 385 height 36
type input "32304"
click at [521, 499] on input "text" at bounding box center [636, 498] width 385 height 36
type input "7276145566"
click at [683, 619] on button "button" at bounding box center [698, 630] width 43 height 43
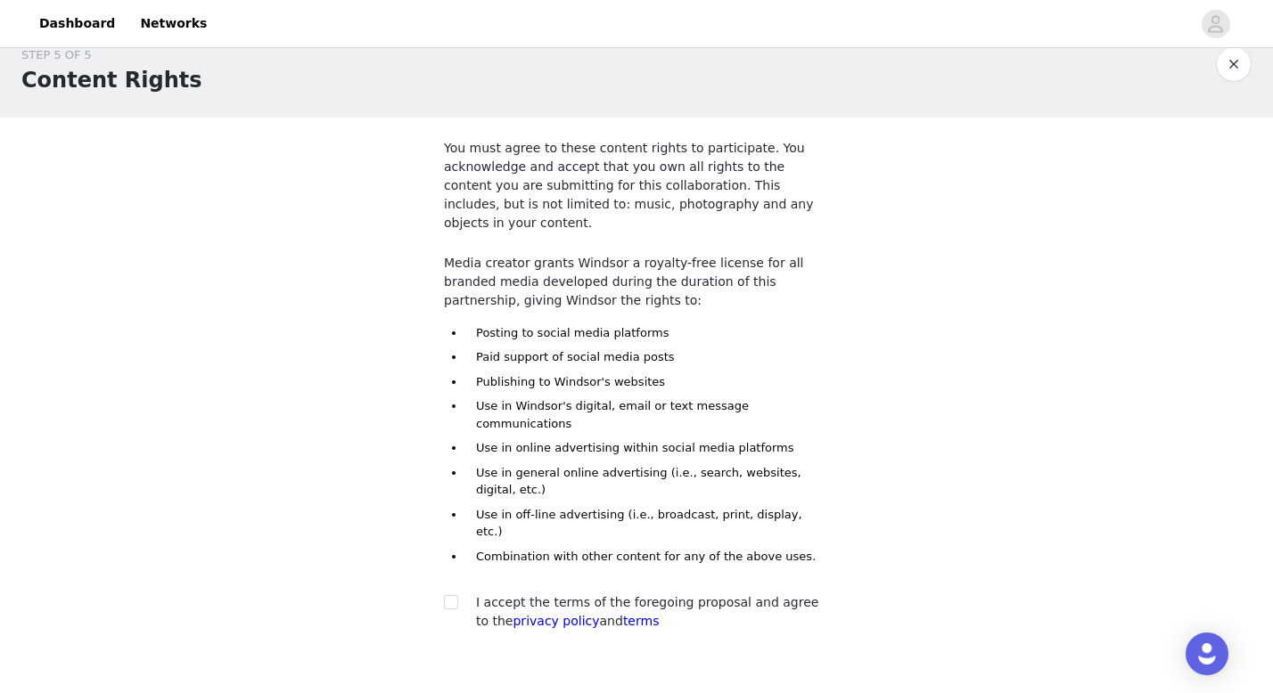
scroll to position [49, 0]
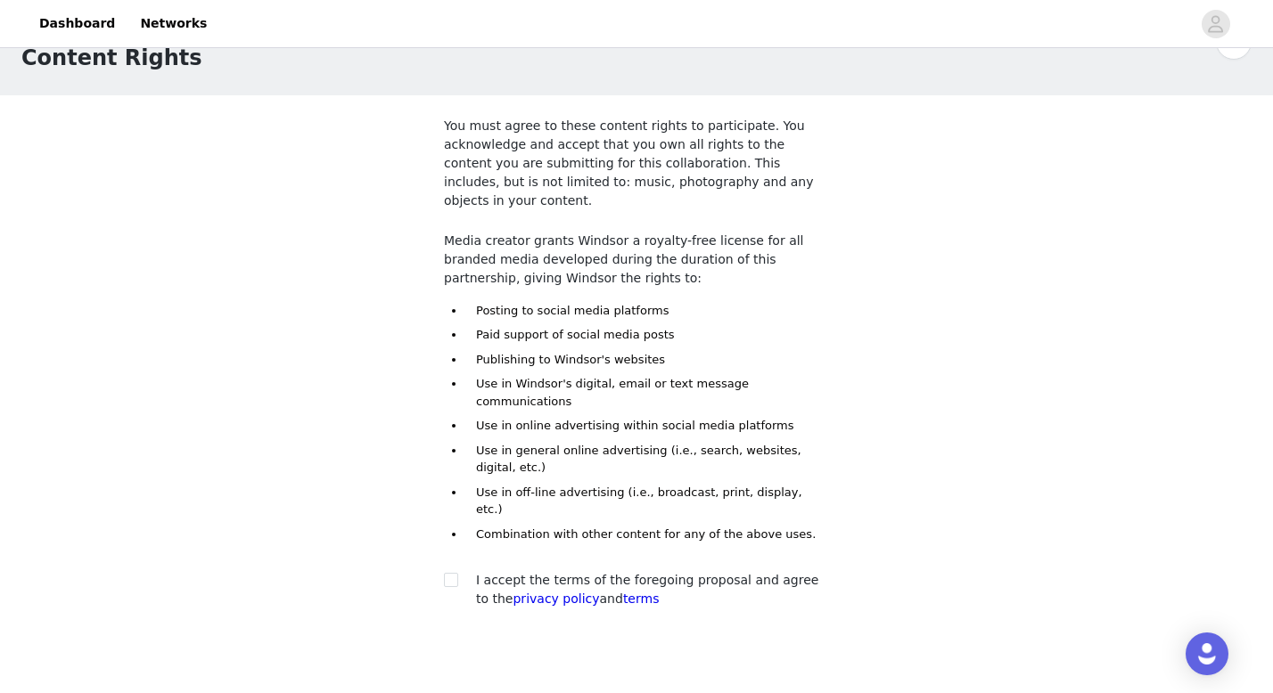
click at [470, 571] on div "I accept the terms of the foregoing proposal and agree to the privacy policy an…" at bounding box center [636, 589] width 385 height 37
click at [458, 571] on div at bounding box center [456, 580] width 25 height 19
click at [554, 571] on div "I accept the terms of the foregoing proposal and agree to the privacy policy an…" at bounding box center [652, 589] width 353 height 37
click at [455, 573] on input "checkbox" at bounding box center [450, 579] width 12 height 12
checkbox input "true"
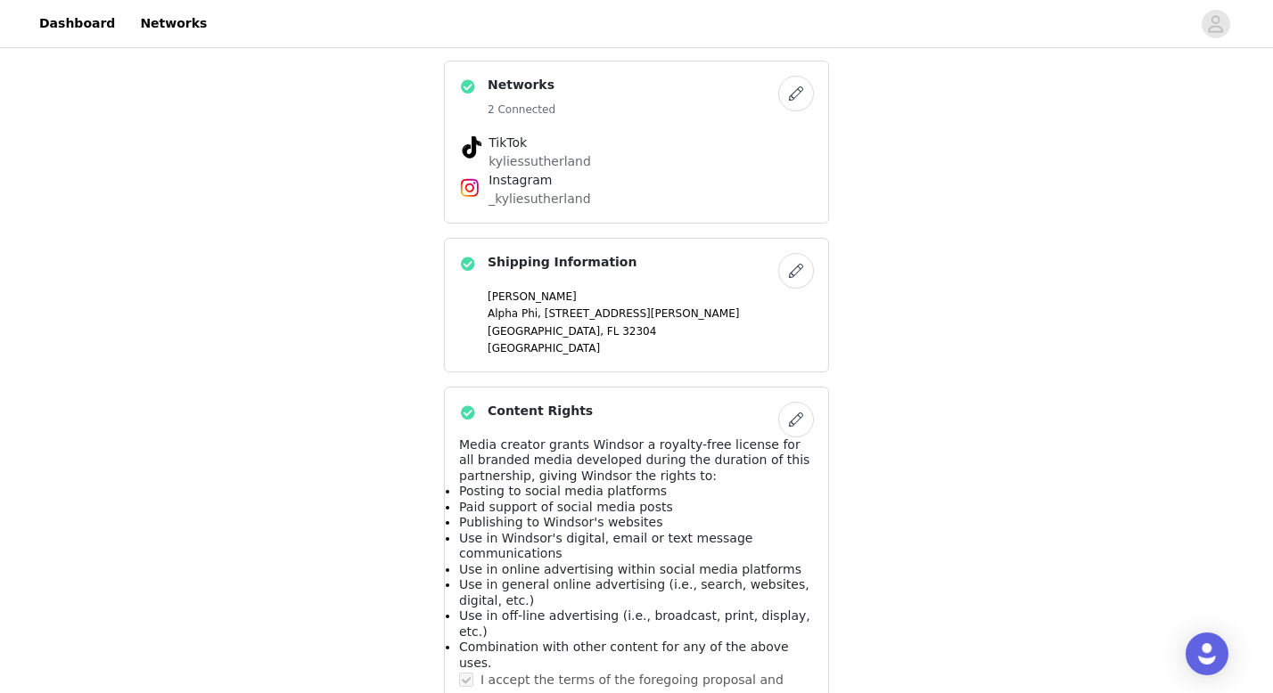
scroll to position [1234, 0]
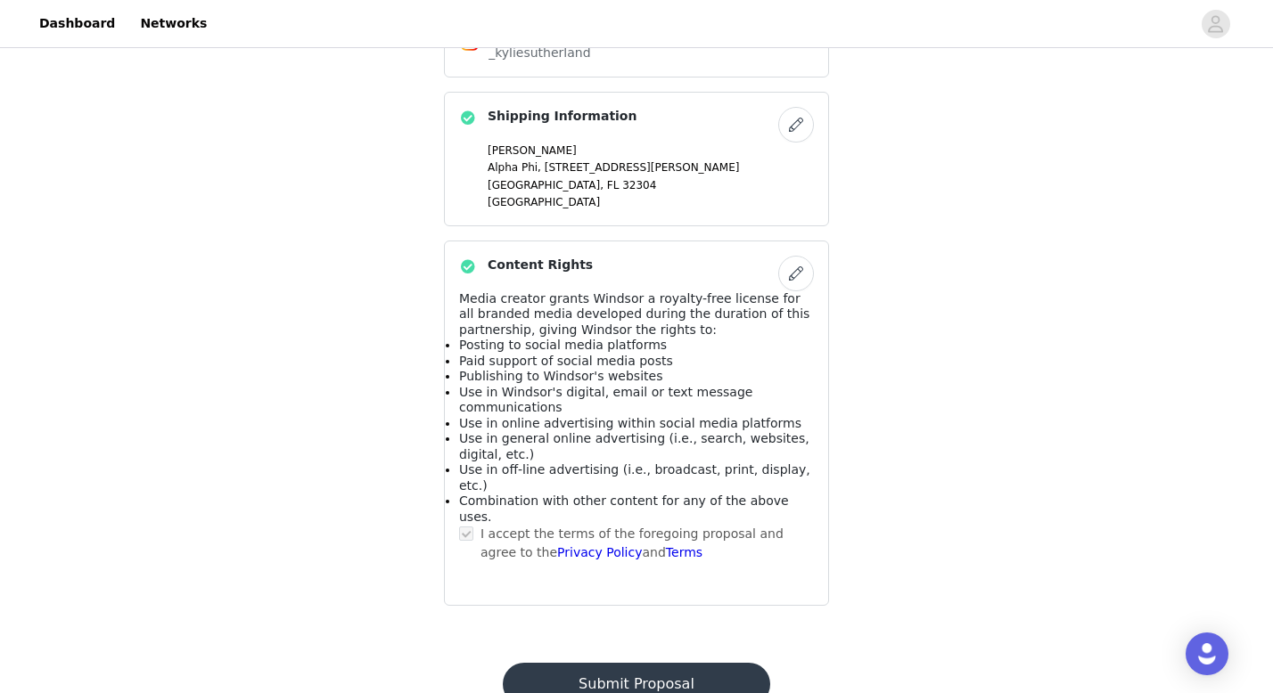
click at [661, 663] on button "Submit Proposal" at bounding box center [636, 684] width 267 height 43
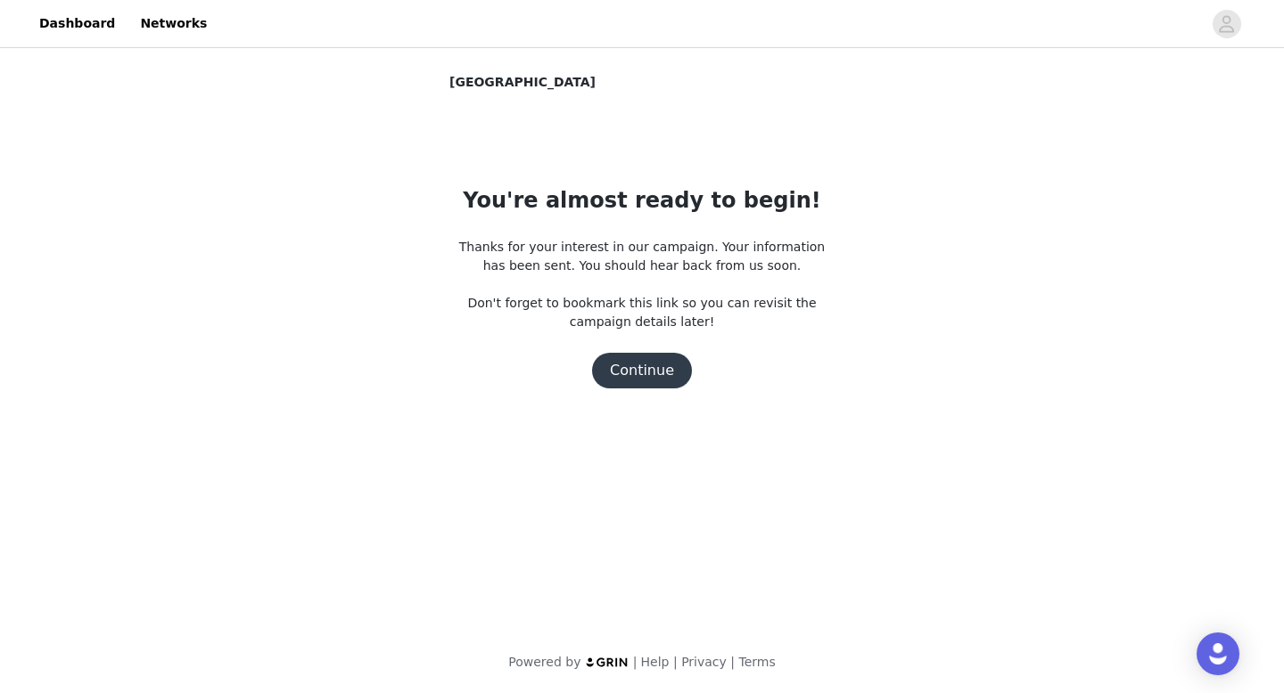
click at [659, 374] on button "Continue" at bounding box center [642, 371] width 100 height 36
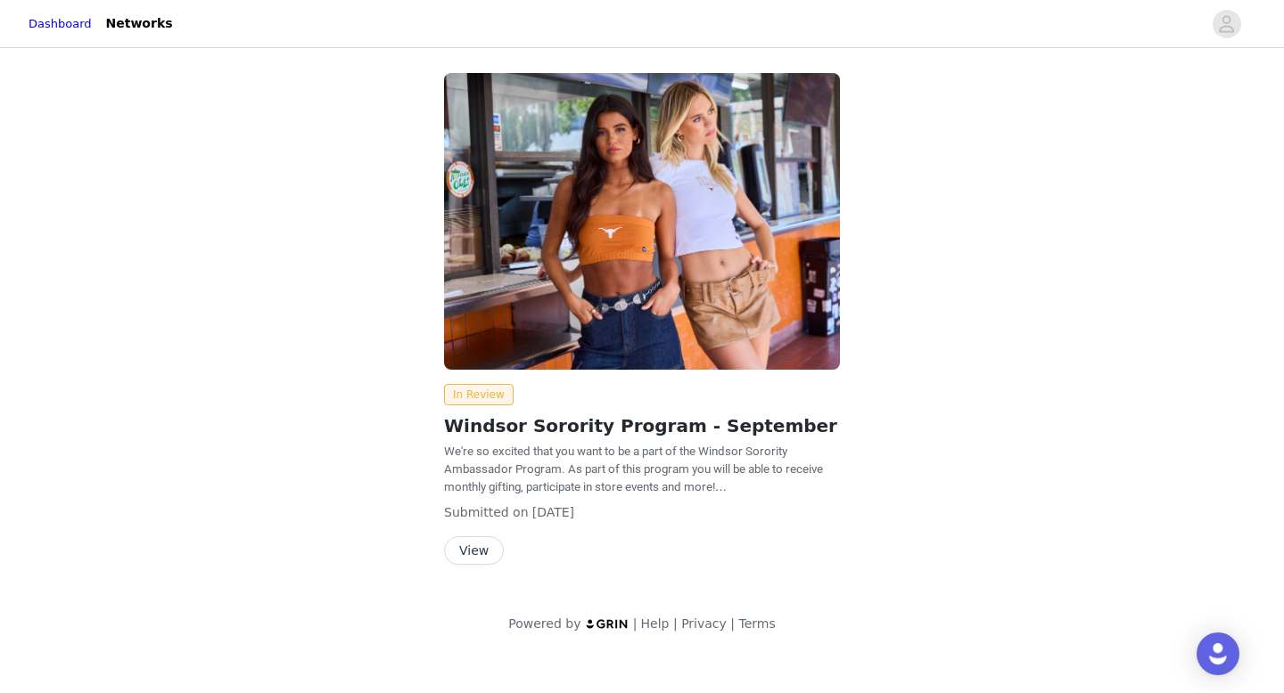
click at [717, 173] on img at bounding box center [642, 221] width 396 height 297
